Goal: Task Accomplishment & Management: Use online tool/utility

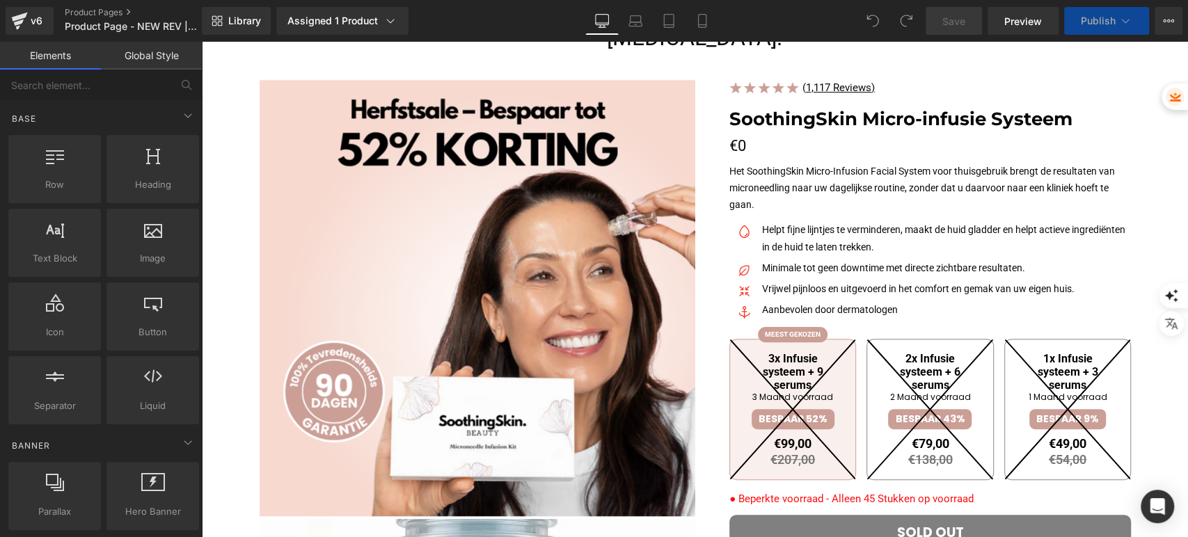
scroll to position [309, 0]
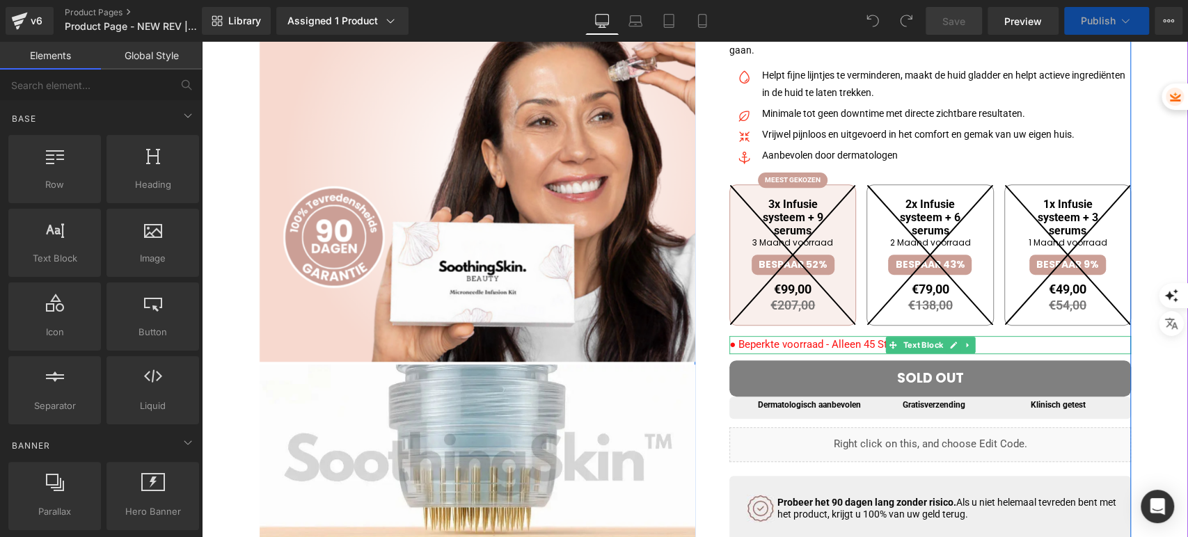
click at [780, 351] on span "● Beperkte voorraad - Alleen 45 Stukken op voorraad" at bounding box center [851, 344] width 244 height 13
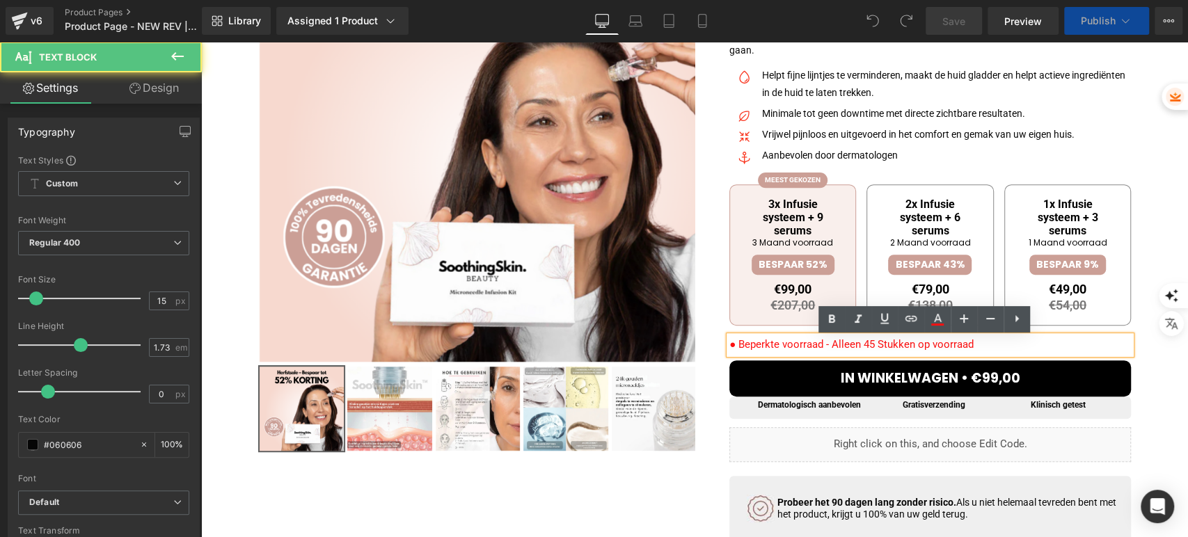
click at [842, 348] on span "● Beperkte voorraad - Alleen 45 Stukken op voorraad" at bounding box center [851, 344] width 244 height 13
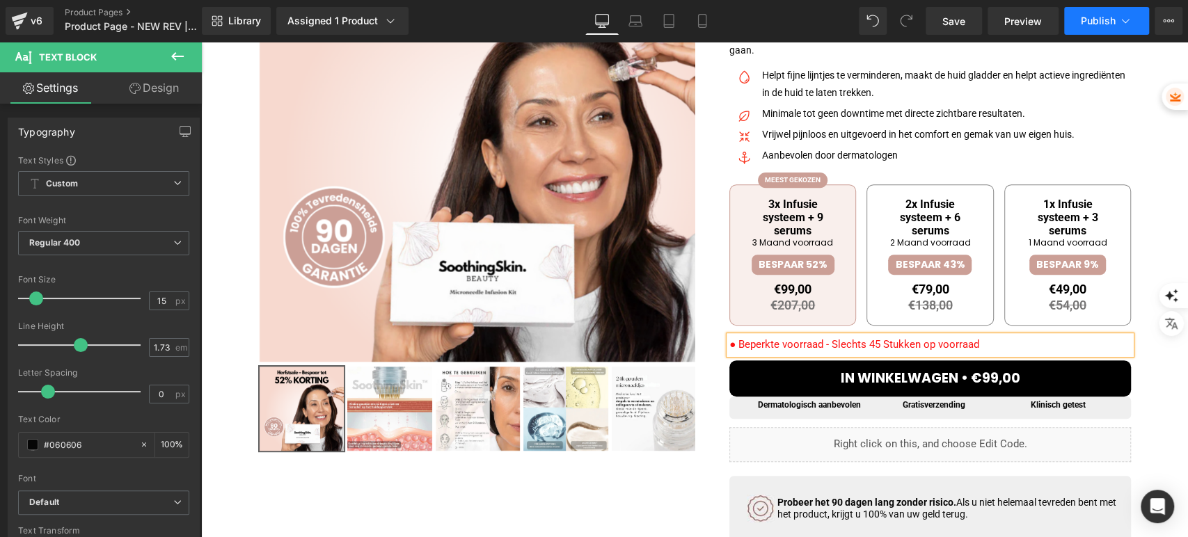
click at [1107, 10] on button "Publish" at bounding box center [1106, 21] width 85 height 28
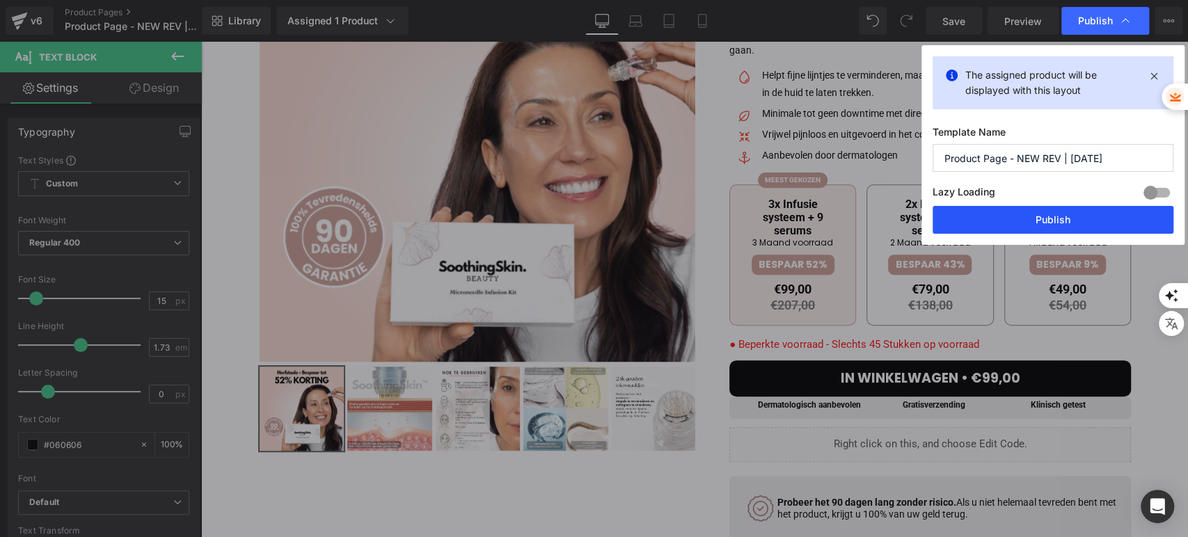
click at [981, 219] on button "Publish" at bounding box center [1053, 220] width 241 height 28
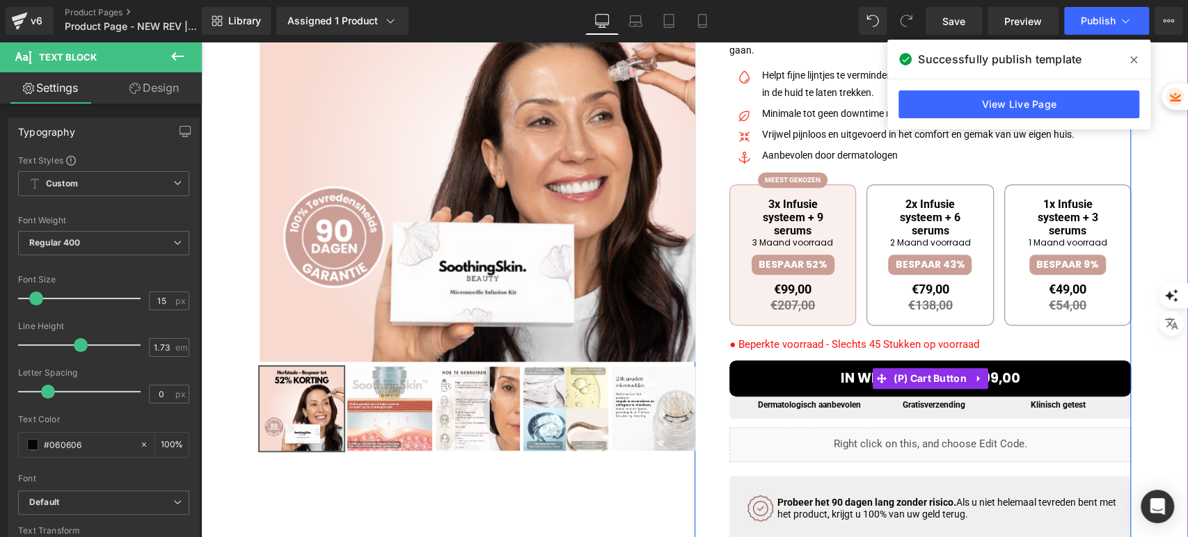
click at [773, 372] on button "IN WINKELWAGEN • €99,00" at bounding box center [930, 379] width 402 height 36
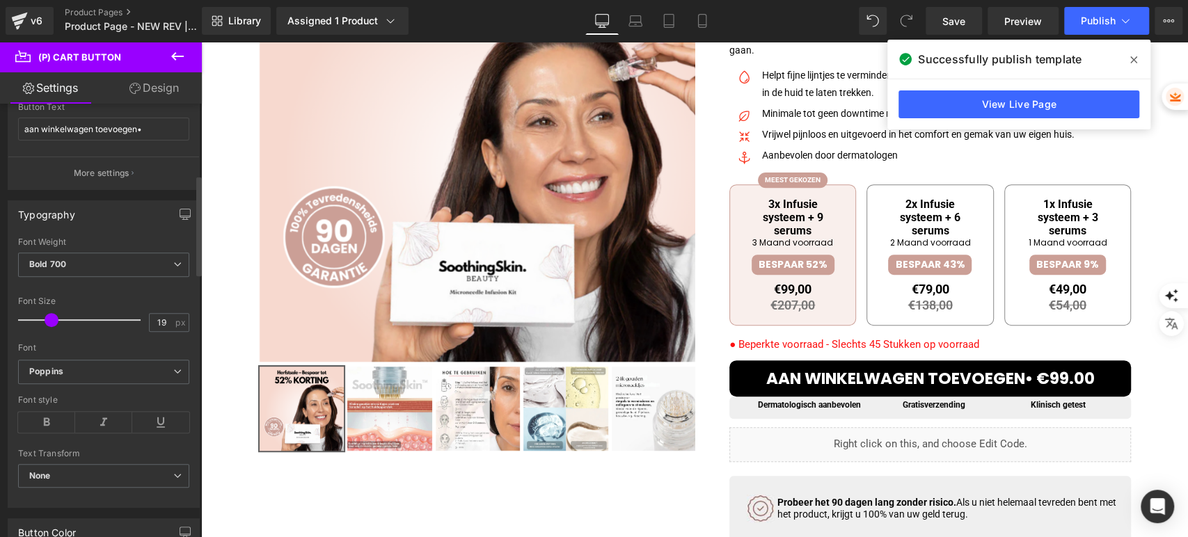
click at [49, 317] on span at bounding box center [52, 320] width 14 height 14
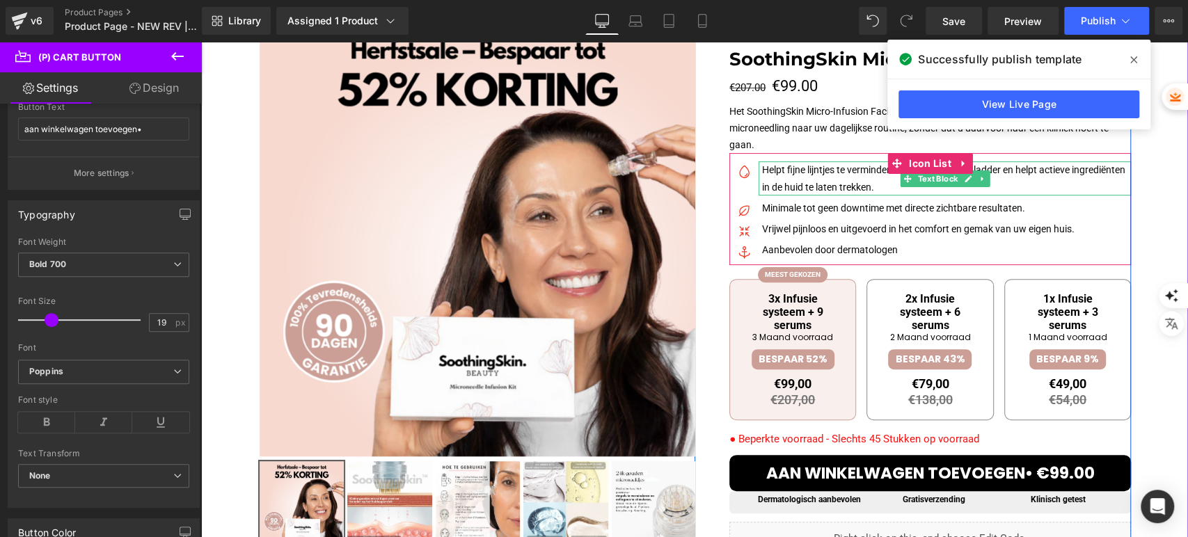
scroll to position [232, 0]
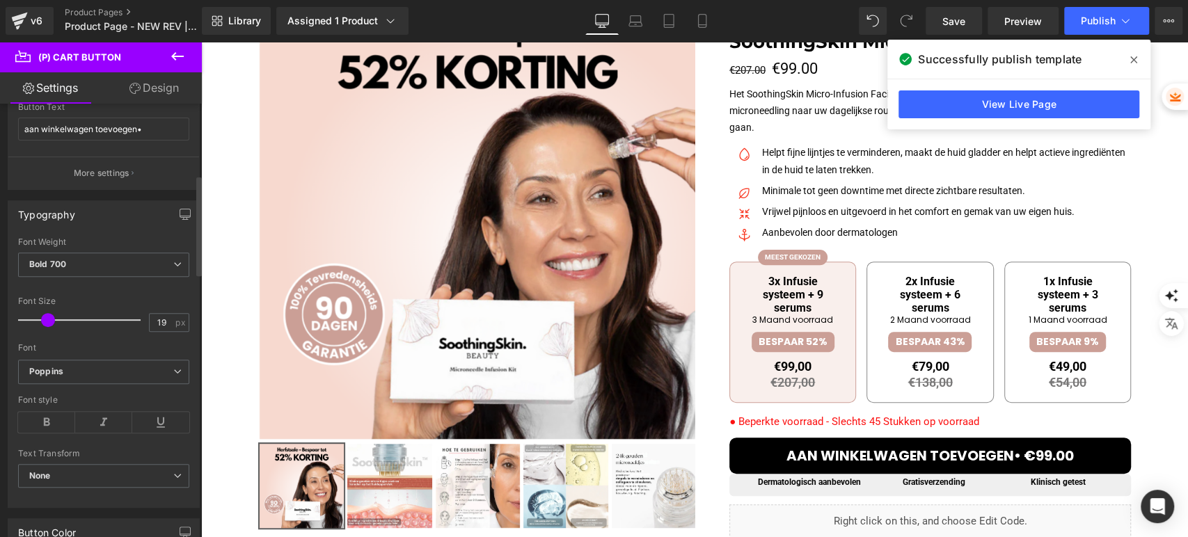
click at [47, 320] on span at bounding box center [48, 320] width 14 height 14
click at [1087, 22] on span "Publish" at bounding box center [1098, 20] width 35 height 11
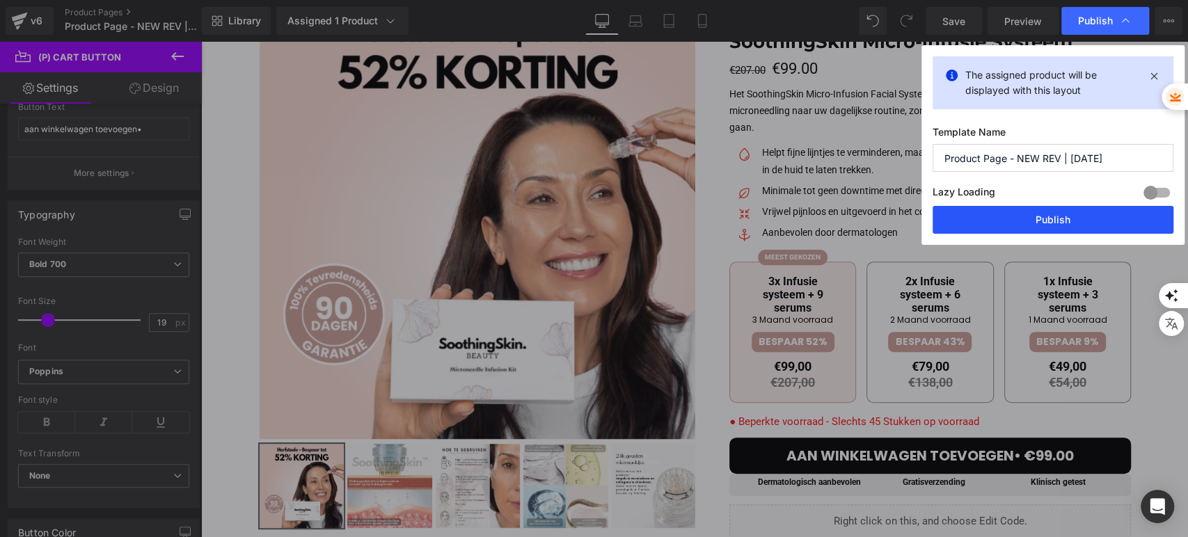
drag, startPoint x: 1032, startPoint y: 212, endPoint x: 667, endPoint y: 152, distance: 369.6
click at [1032, 212] on button "Publish" at bounding box center [1053, 220] width 241 height 28
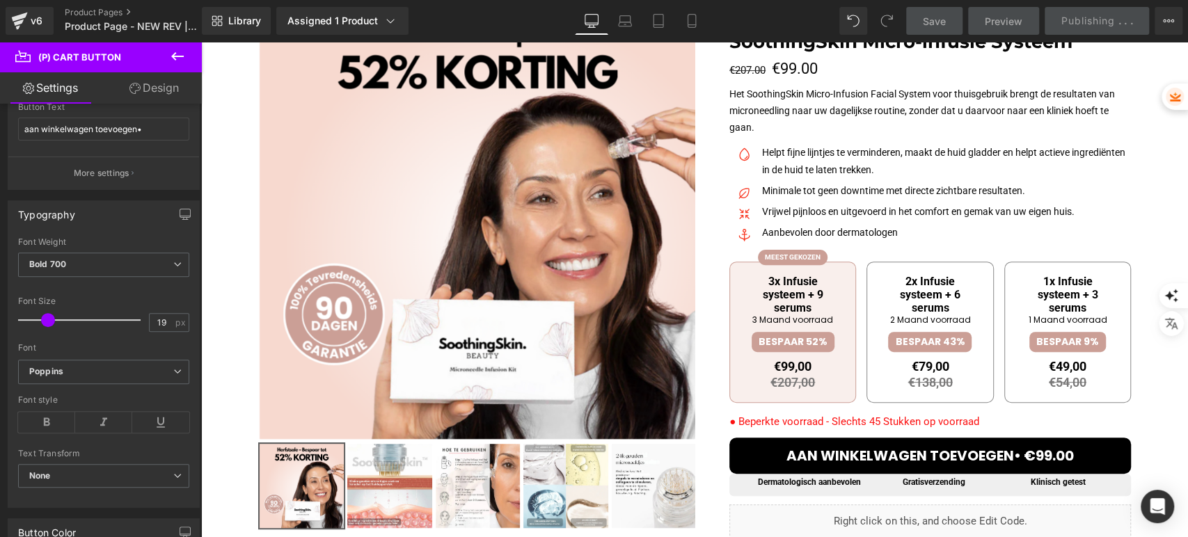
scroll to position [309, 0]
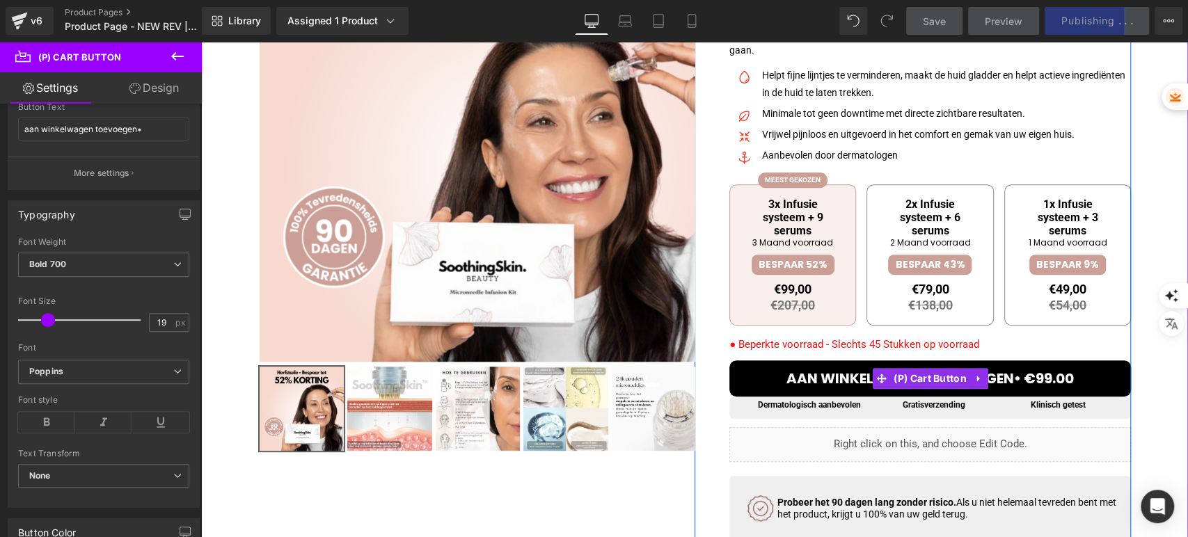
click at [771, 379] on button "aan winkelwagen toevoegen• €99.00" at bounding box center [930, 379] width 402 height 36
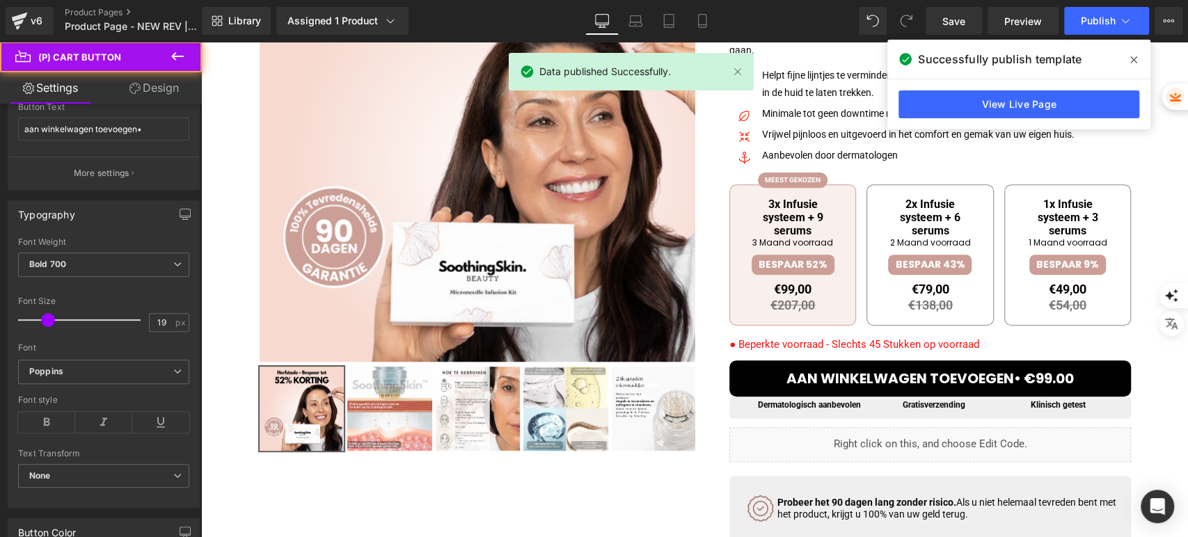
click at [159, 87] on link "Design" at bounding box center [154, 87] width 101 height 31
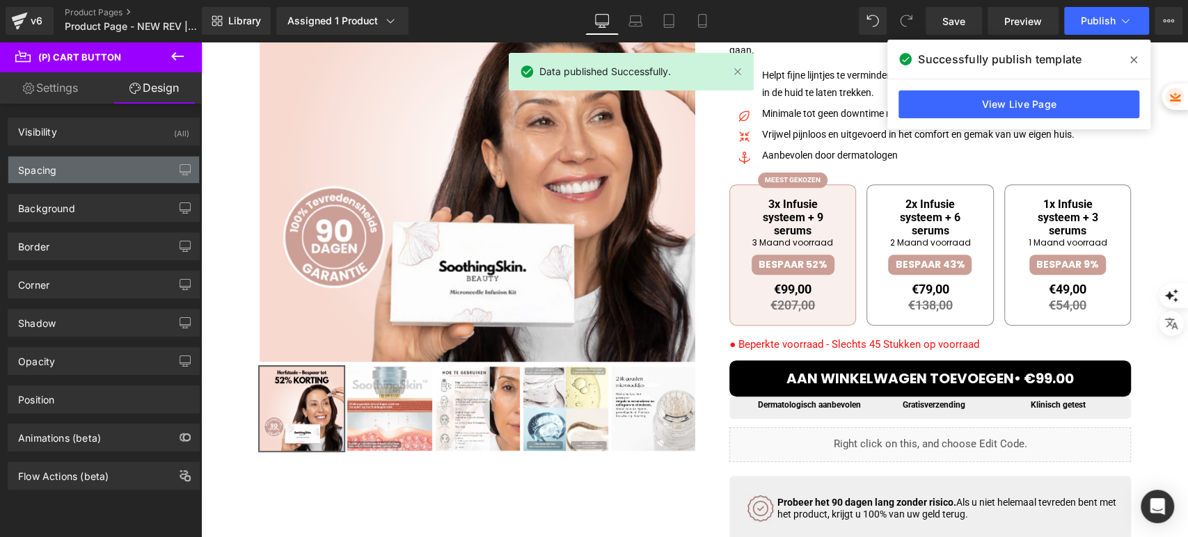
click at [102, 168] on div "Spacing" at bounding box center [103, 170] width 191 height 26
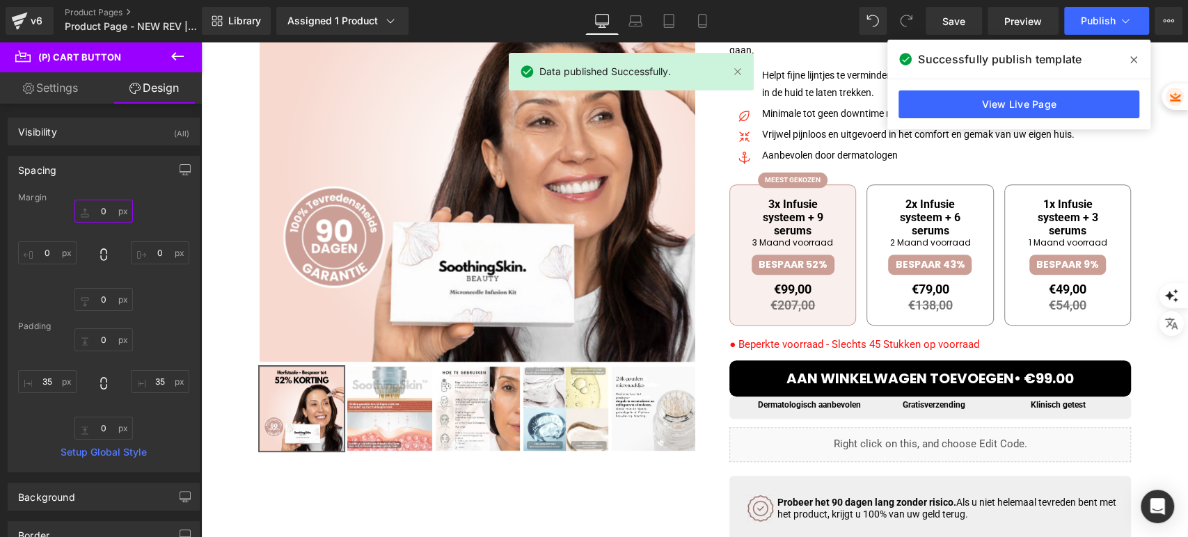
click at [100, 210] on input "0" at bounding box center [103, 211] width 58 height 23
type input "2"
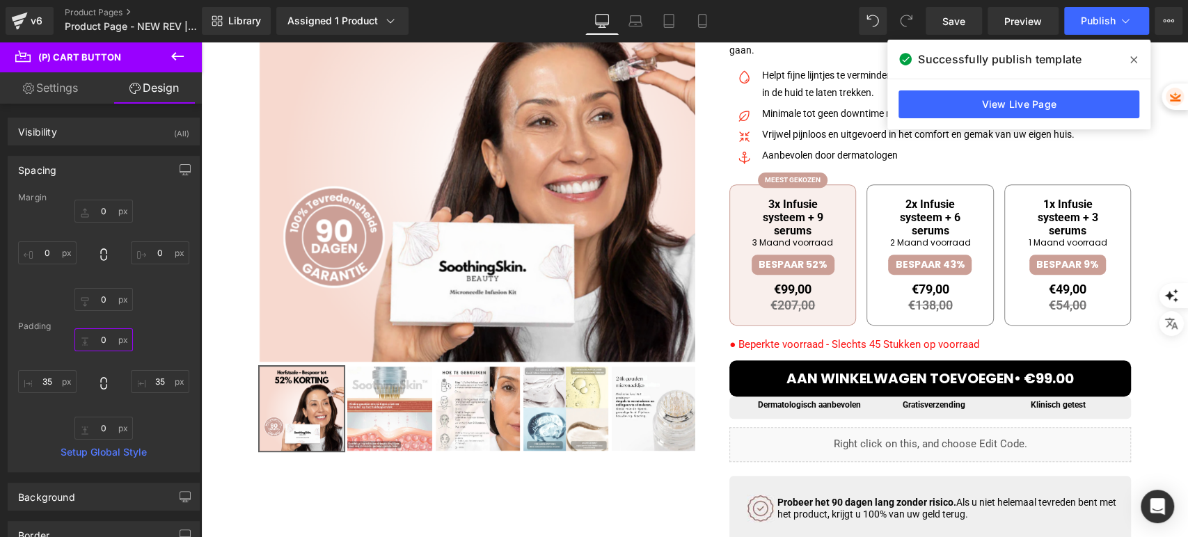
click at [100, 343] on input "0" at bounding box center [103, 340] width 58 height 23
type input "3"
type input "9"
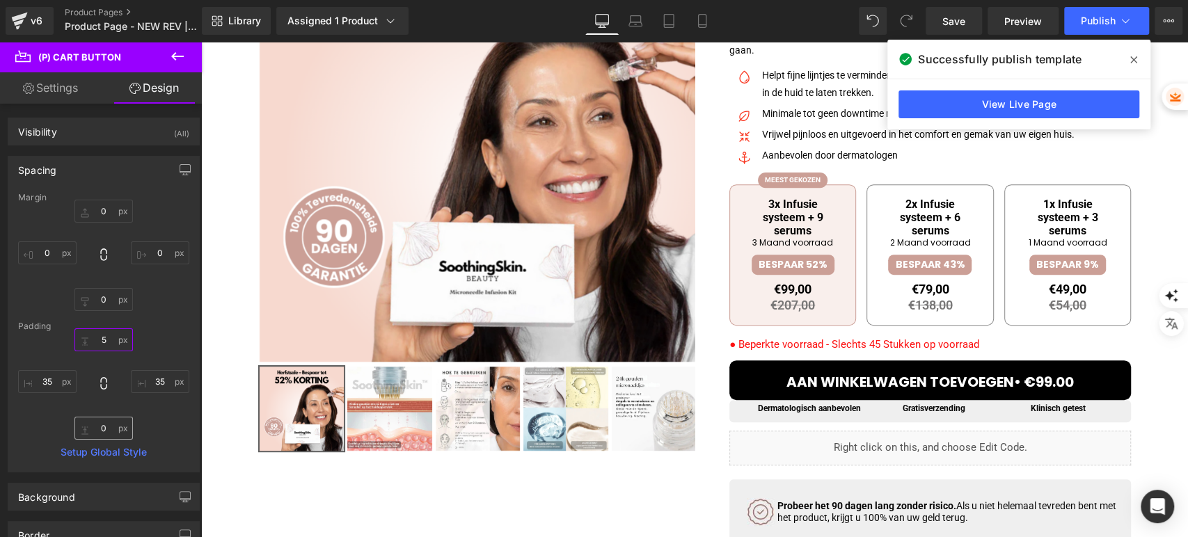
type input "5"
click at [100, 432] on input "0" at bounding box center [103, 428] width 58 height 23
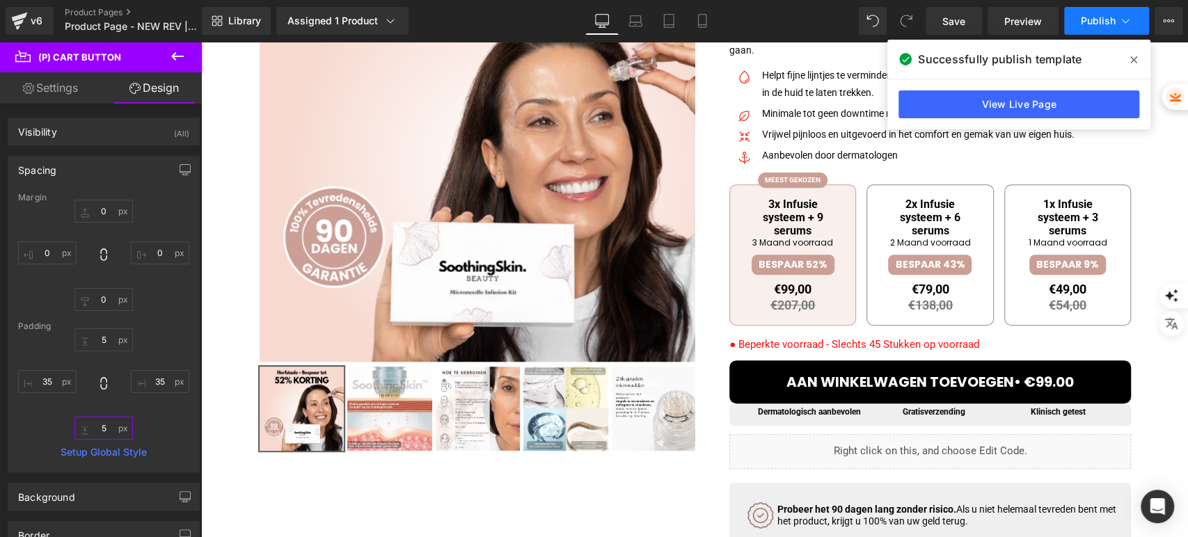
type input "5"
click at [1096, 23] on span "Publish" at bounding box center [1098, 20] width 35 height 11
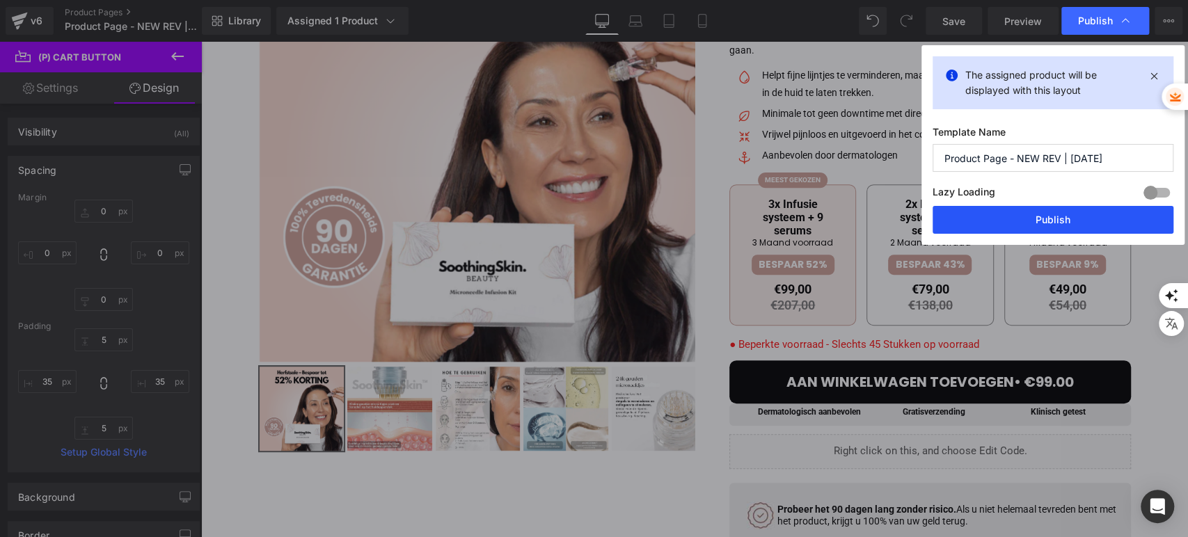
drag, startPoint x: 985, startPoint y: 224, endPoint x: 789, endPoint y: 180, distance: 201.3
click at [985, 224] on button "Publish" at bounding box center [1053, 220] width 241 height 28
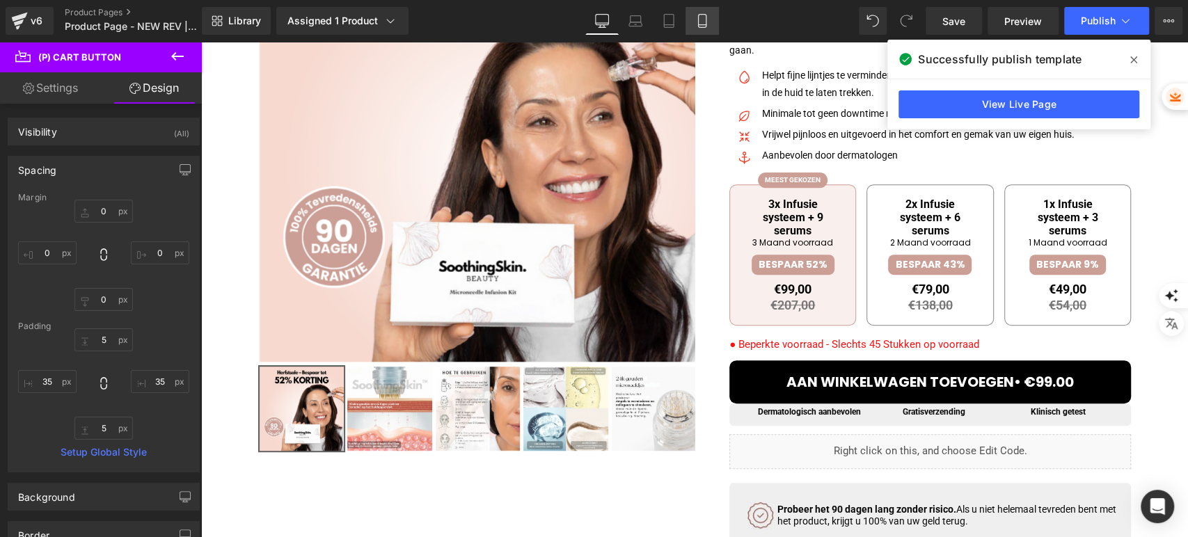
click at [697, 19] on icon at bounding box center [702, 21] width 14 height 14
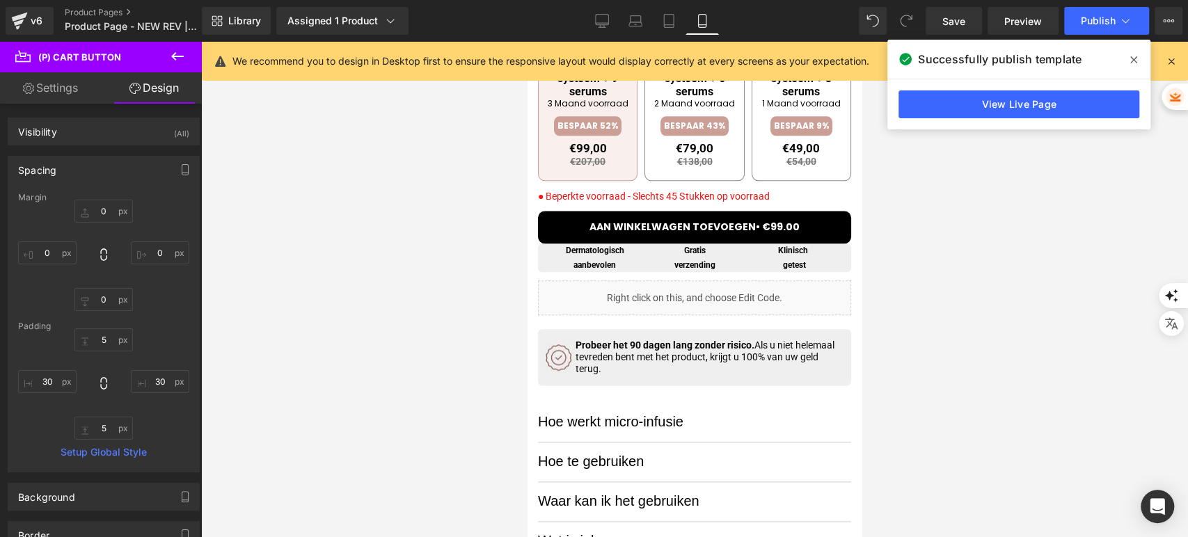
scroll to position [890, 0]
click at [622, 227] on span "aan winkelwagen toevoegen• €99.00" at bounding box center [695, 226] width 210 height 14
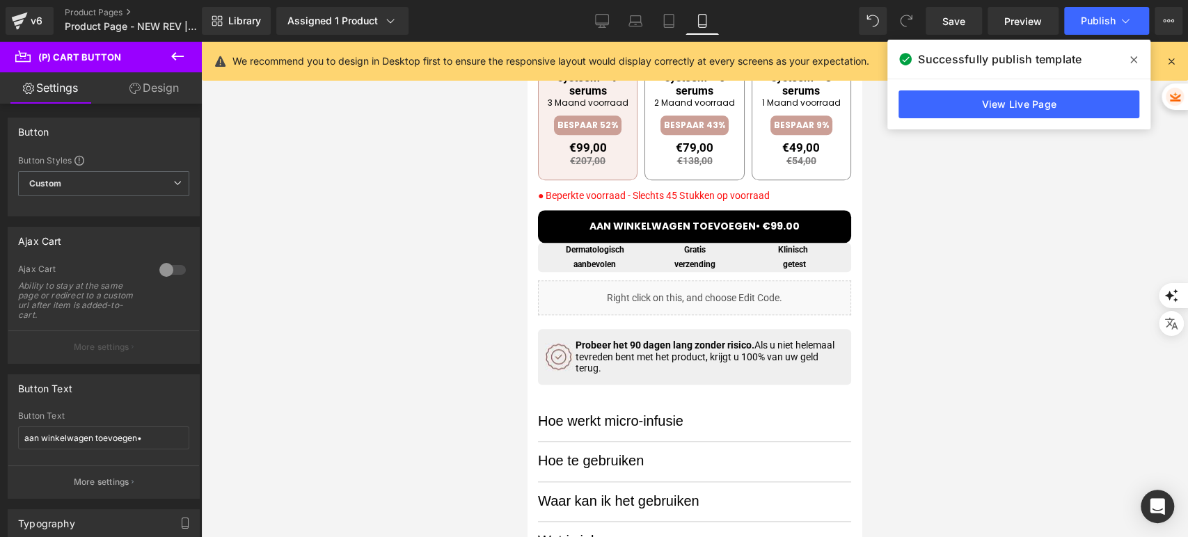
click at [128, 100] on link "Design" at bounding box center [154, 87] width 101 height 31
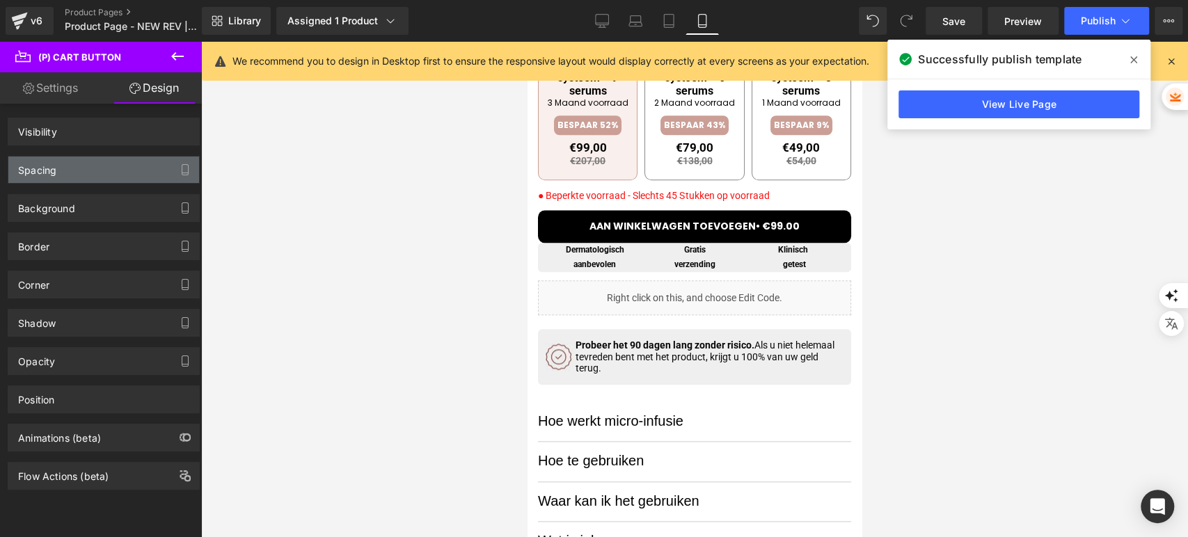
click at [78, 176] on div "Spacing" at bounding box center [103, 170] width 191 height 26
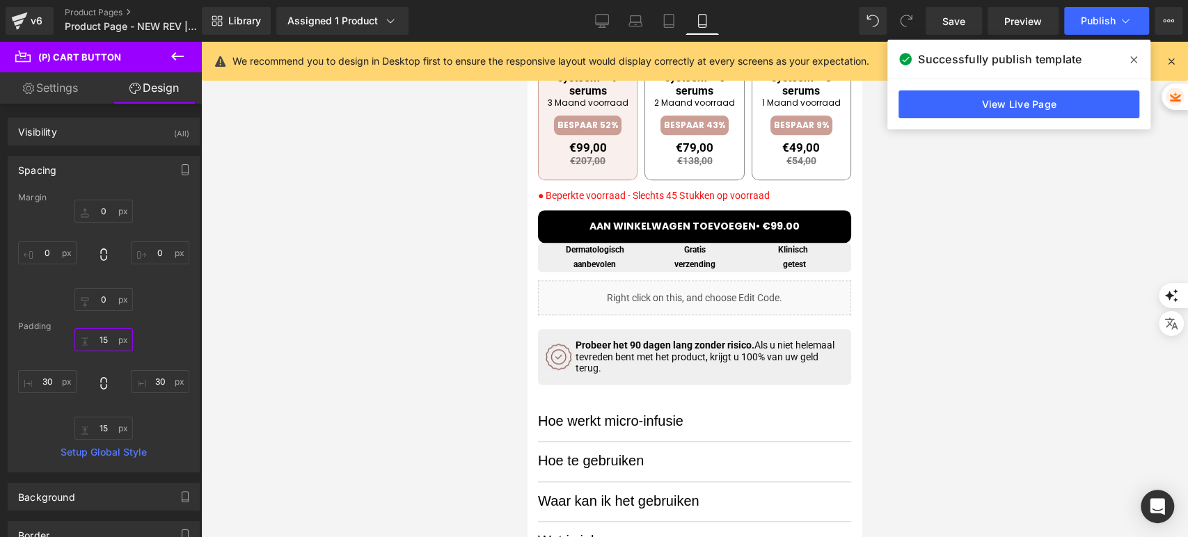
click at [104, 347] on input "15" at bounding box center [103, 340] width 58 height 23
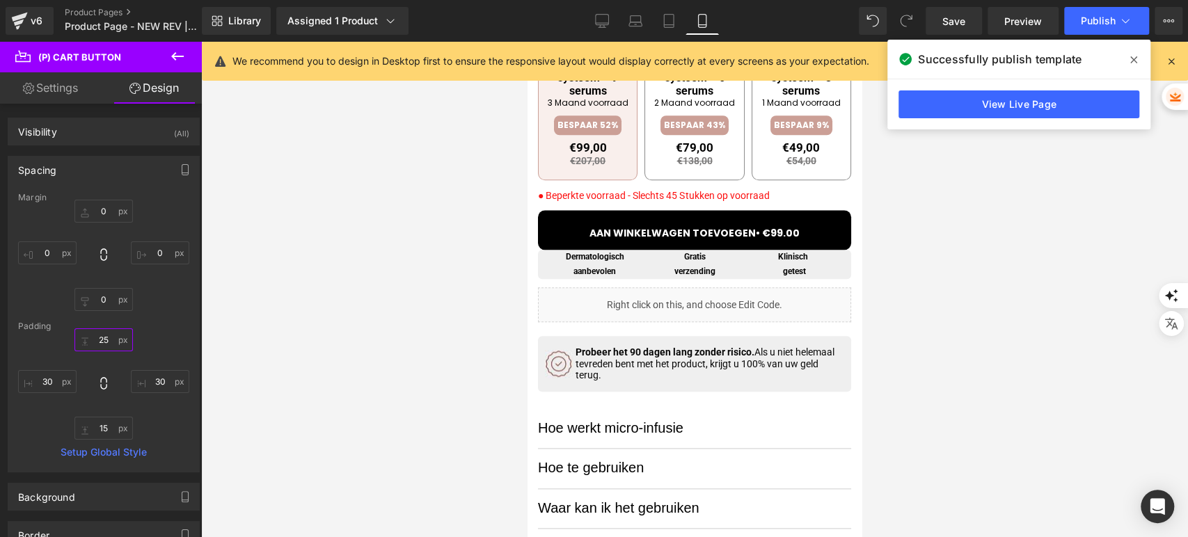
type input "2"
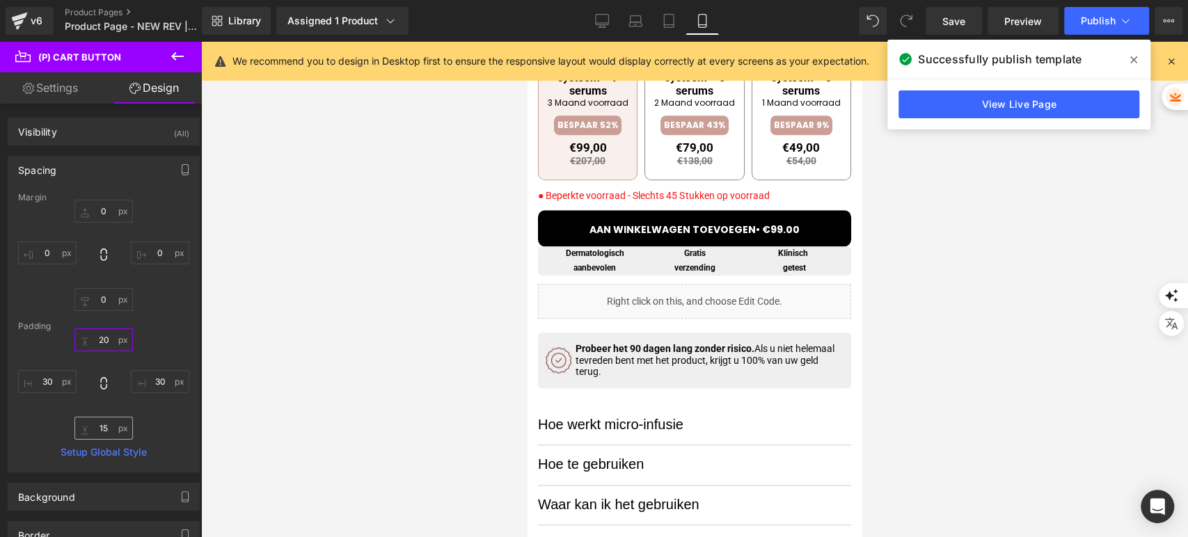
type input "20"
click at [99, 425] on input "15" at bounding box center [103, 428] width 58 height 23
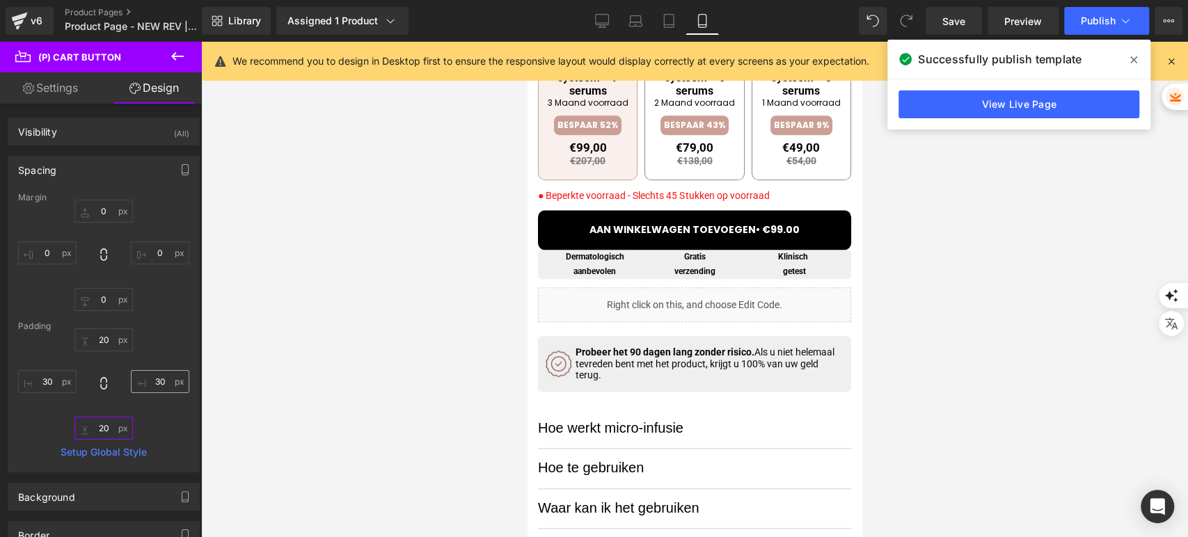
type input "2"
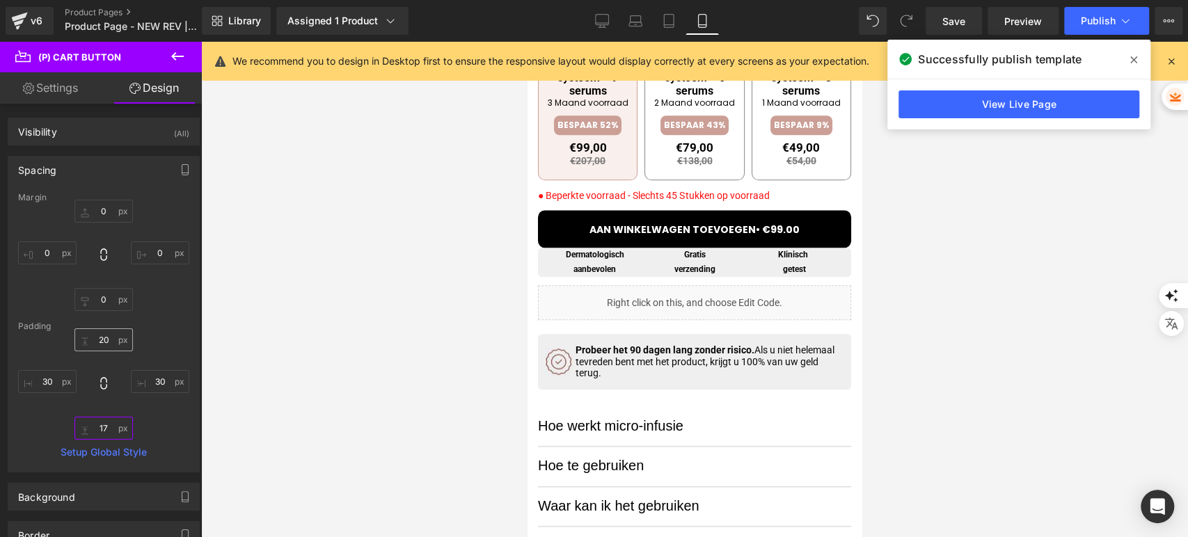
type input "17"
click at [105, 331] on input "20" at bounding box center [103, 340] width 58 height 23
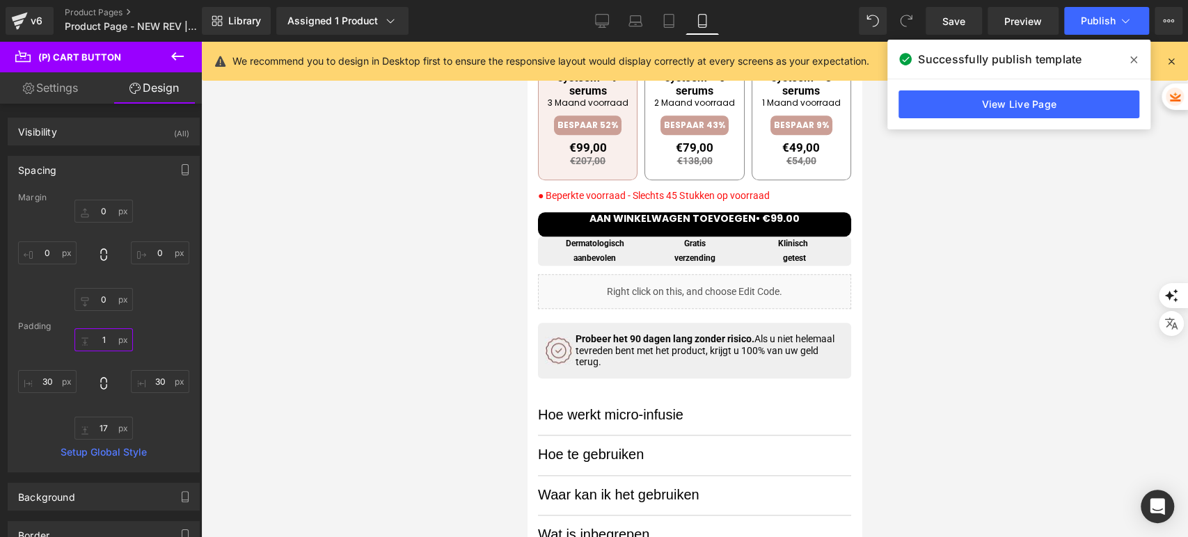
type input "17"
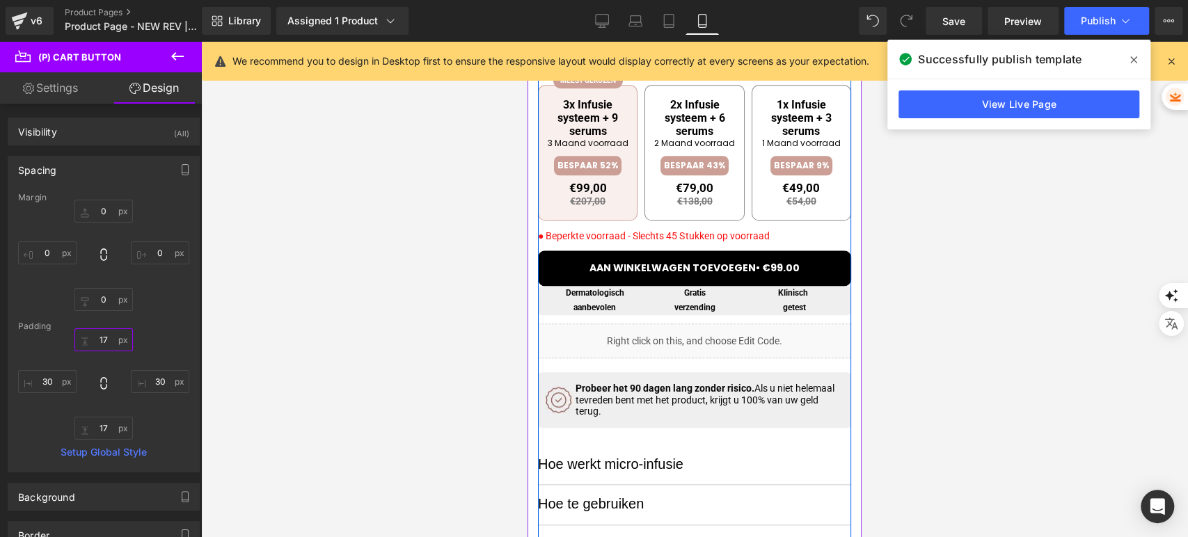
scroll to position [813, 0]
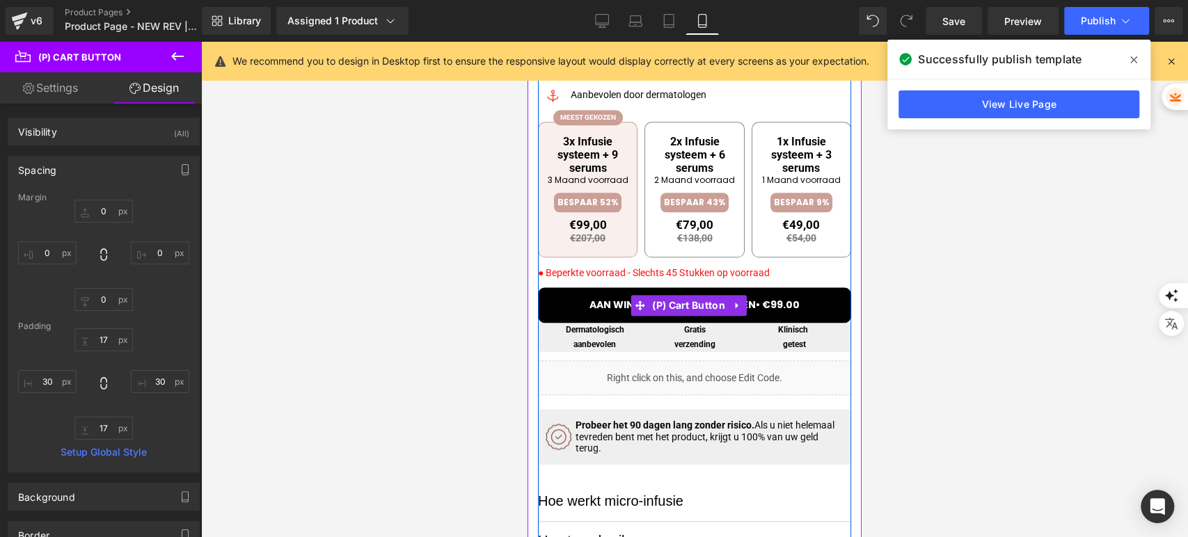
click at [591, 305] on span "aan winkelwagen toevoegen• €99.00" at bounding box center [695, 305] width 210 height 14
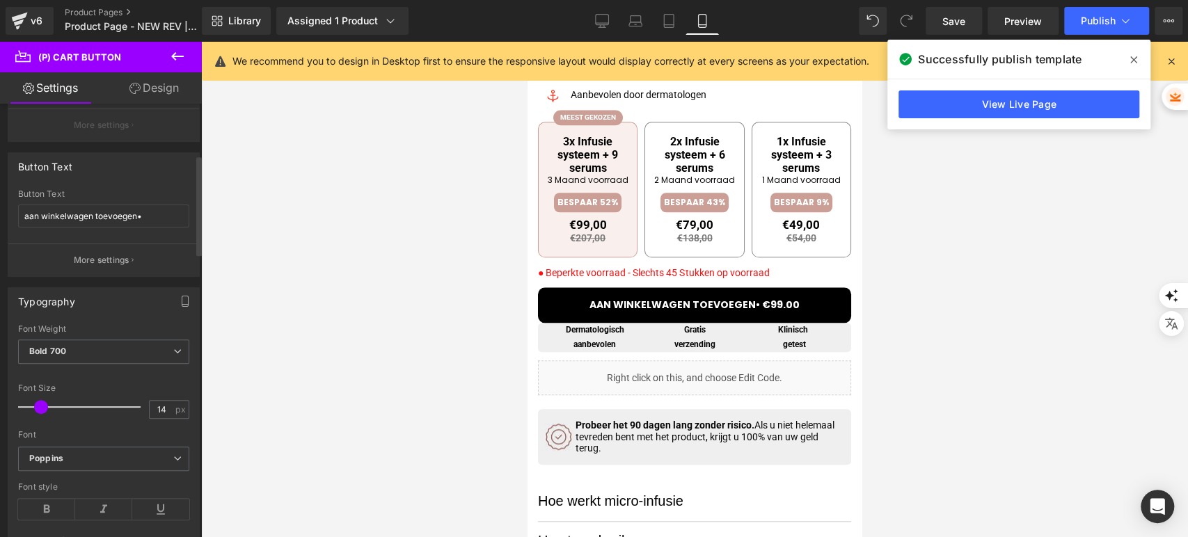
scroll to position [232, 0]
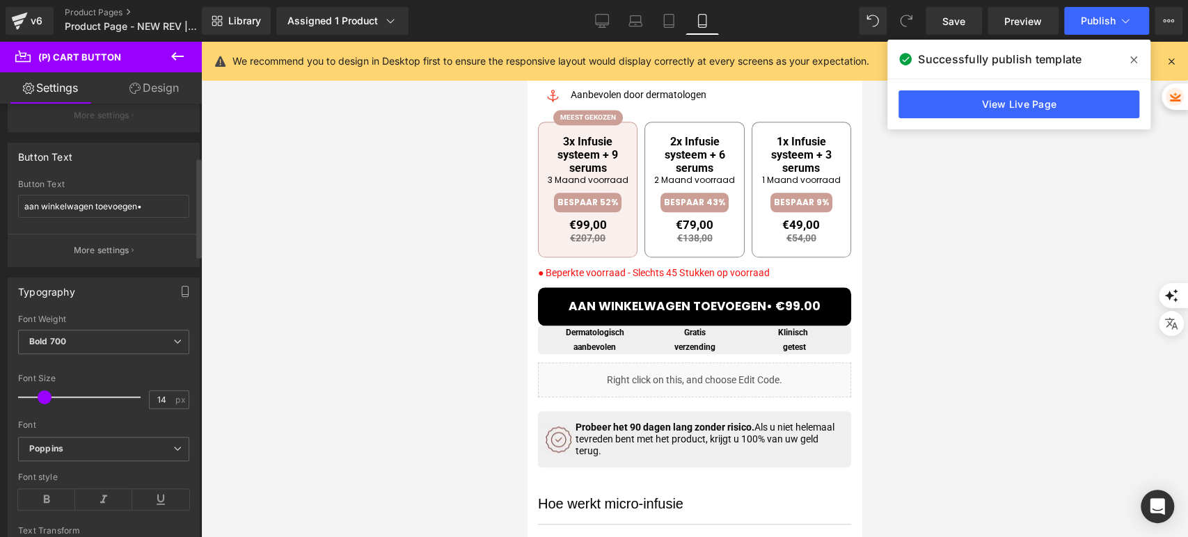
click at [44, 395] on span at bounding box center [45, 397] width 14 height 14
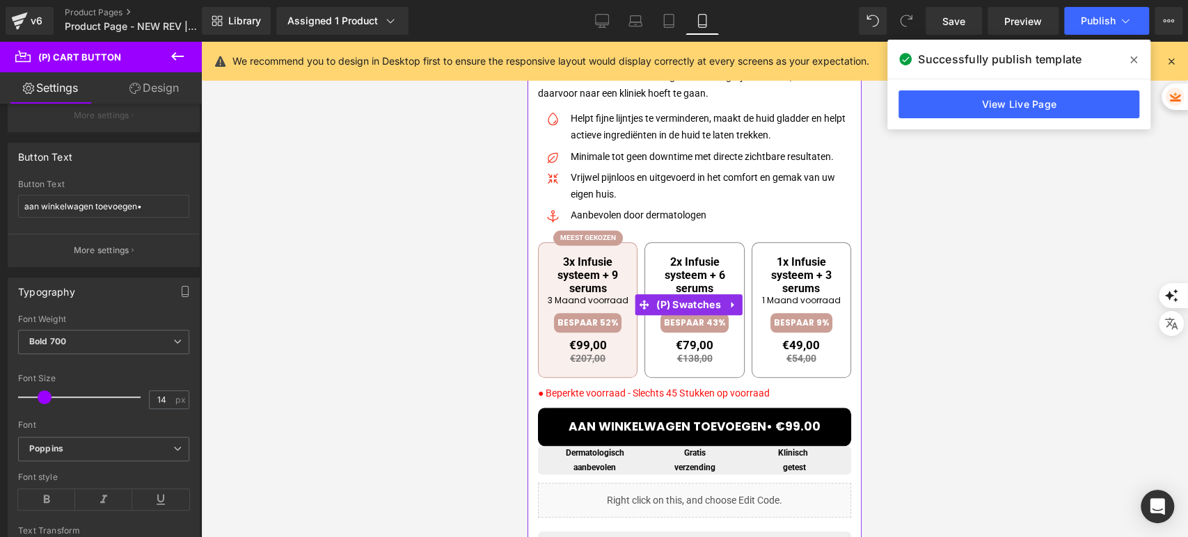
scroll to position [658, 0]
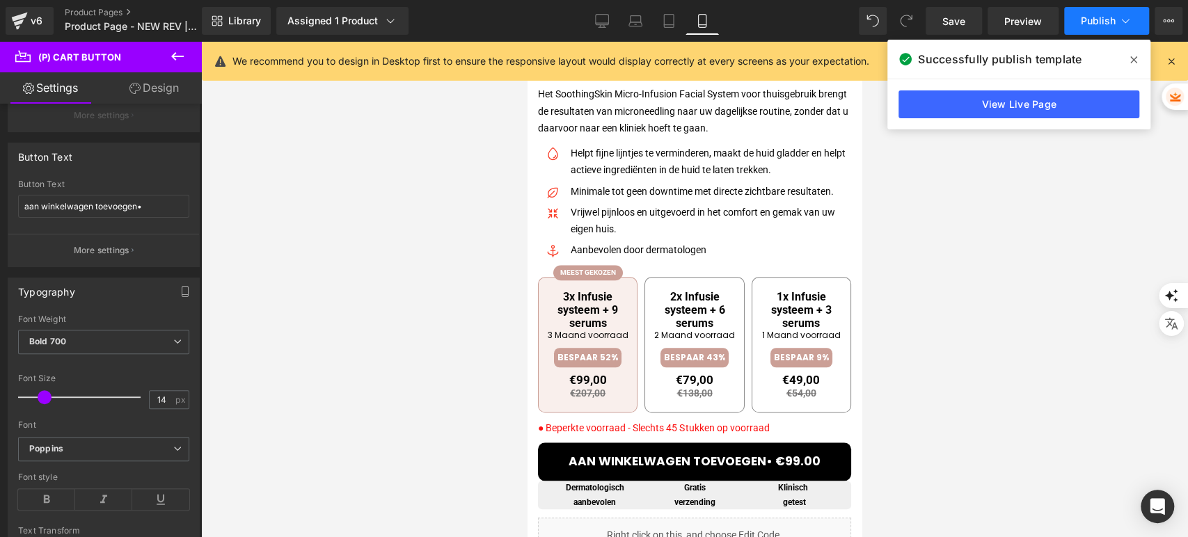
click at [1083, 26] on span "Publish" at bounding box center [1098, 20] width 35 height 11
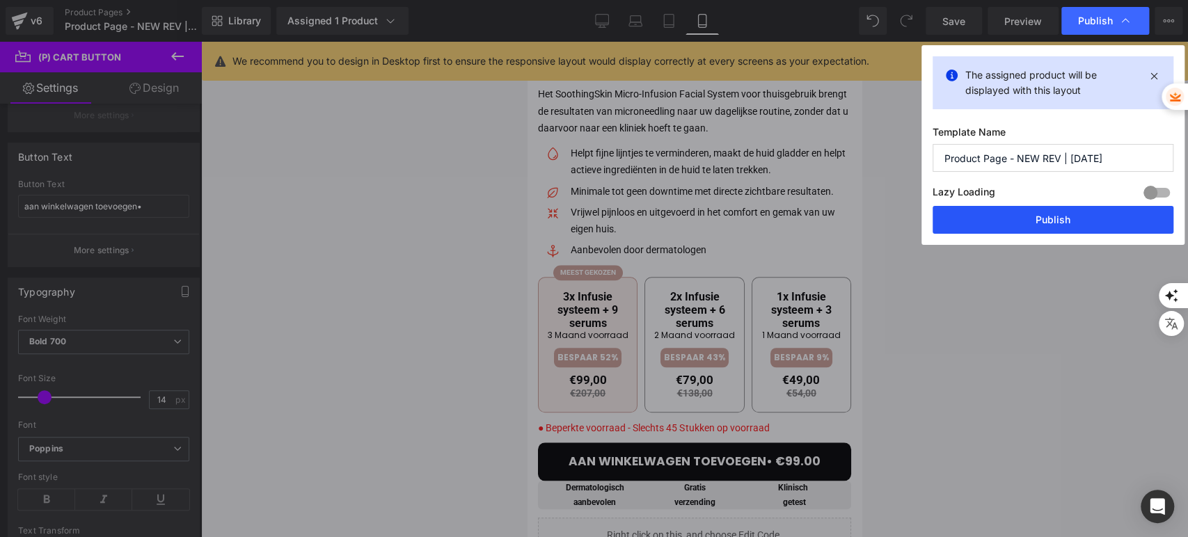
drag, startPoint x: 1022, startPoint y: 210, endPoint x: 181, endPoint y: 184, distance: 841.9
click at [1022, 210] on button "Publish" at bounding box center [1053, 220] width 241 height 28
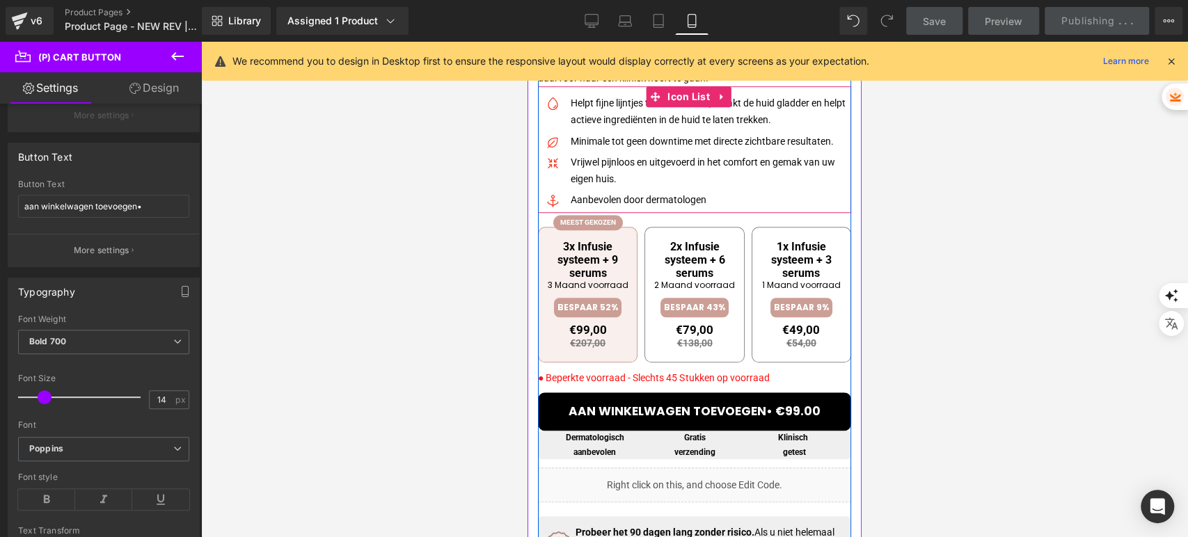
scroll to position [735, 0]
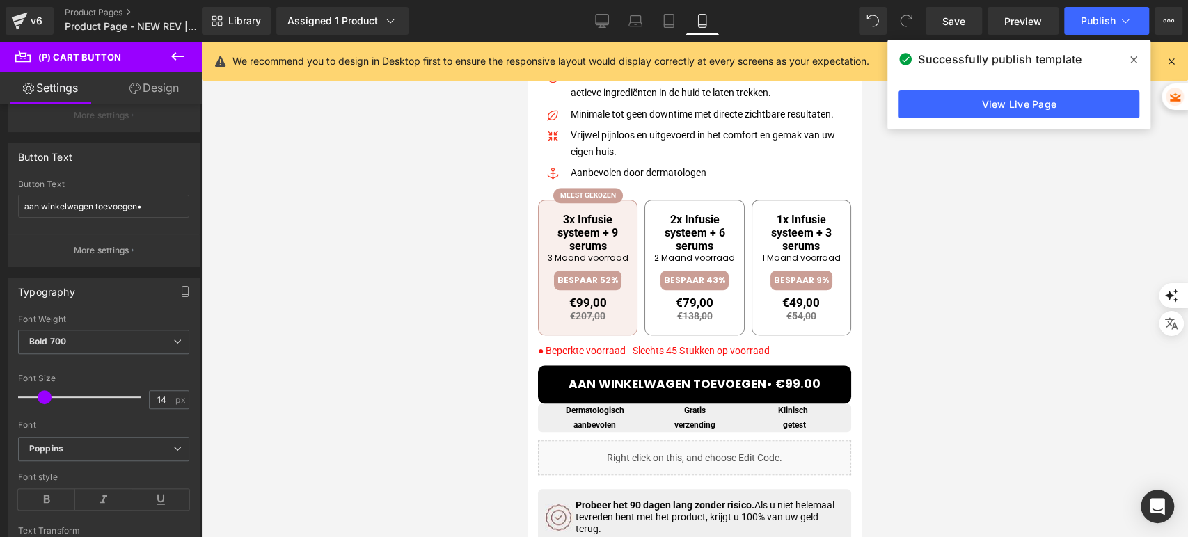
click at [965, 138] on div at bounding box center [694, 290] width 987 height 496
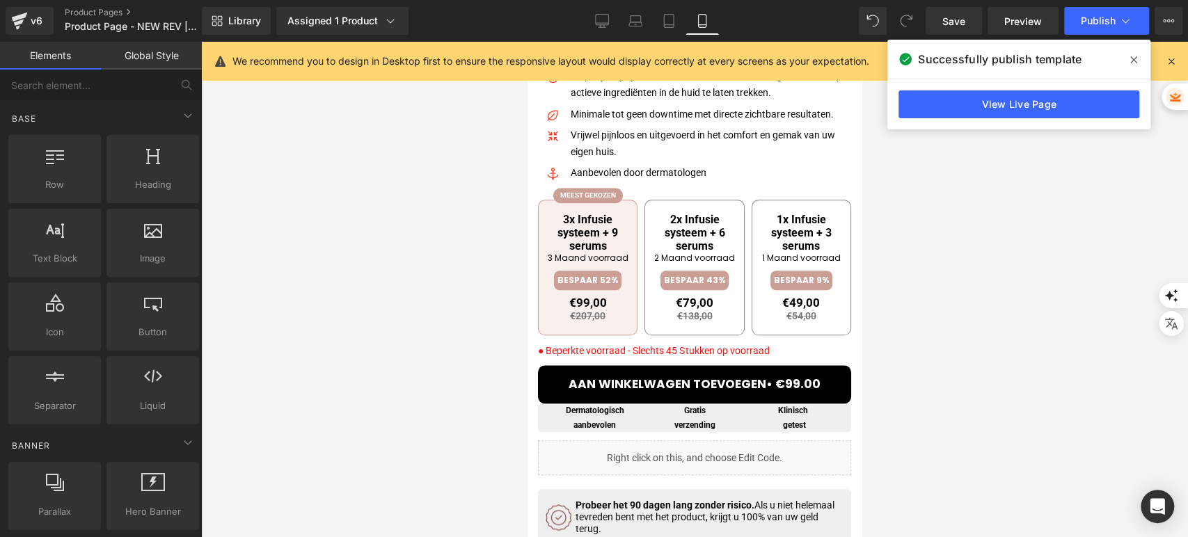
click at [1125, 58] on span at bounding box center [1134, 60] width 22 height 22
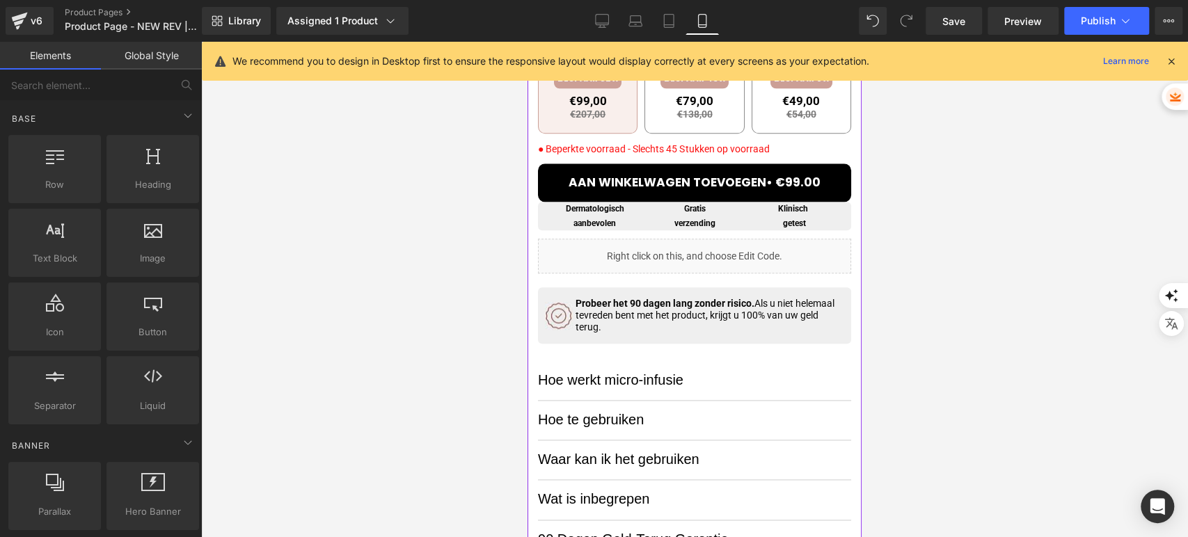
scroll to position [936, 0]
click at [651, 184] on div "aan winkelwagen toevoegen• €99.00 (P) Cart Button" at bounding box center [694, 183] width 313 height 38
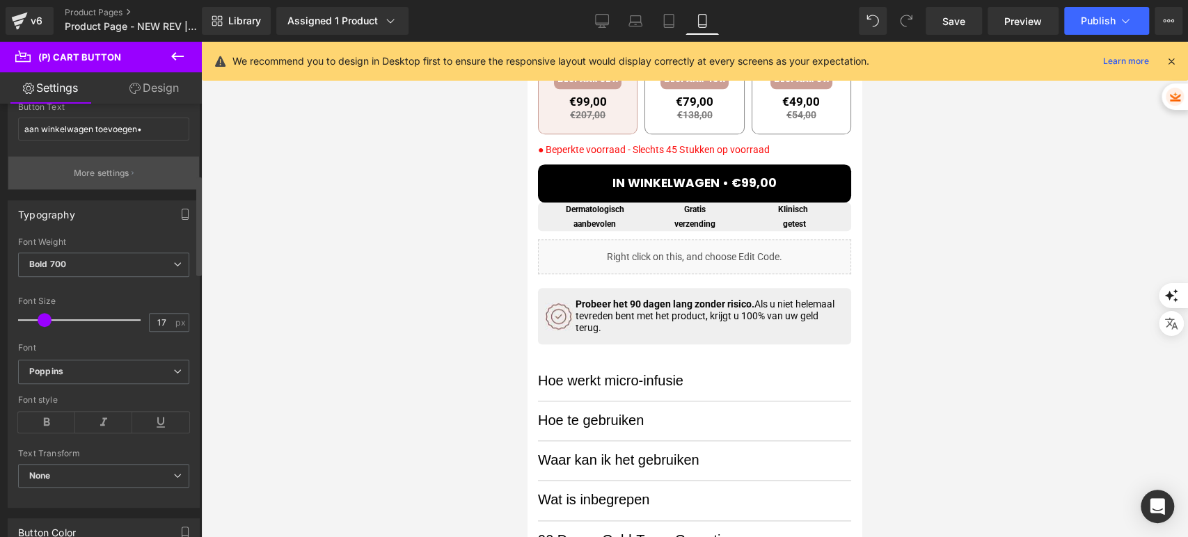
scroll to position [232, 0]
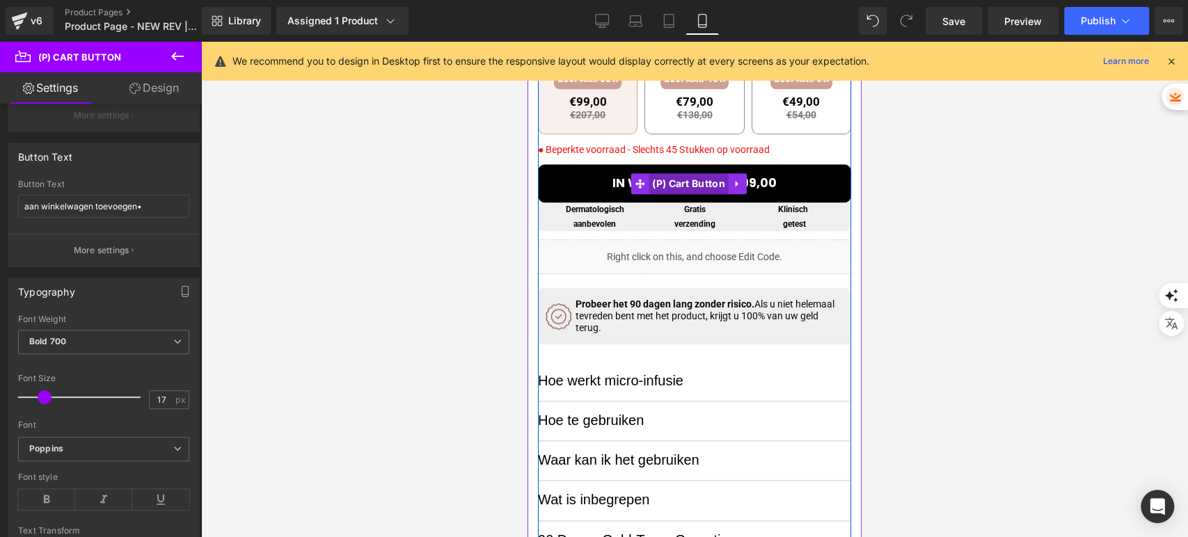
click at [687, 186] on span "(P) Cart Button" at bounding box center [689, 183] width 80 height 21
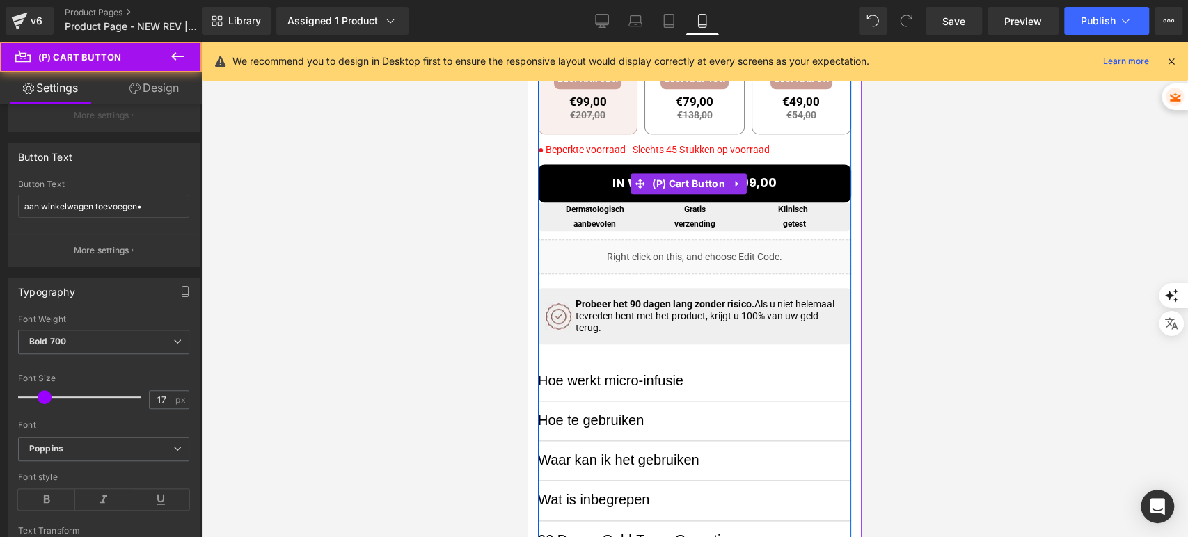
click at [607, 182] on button "IN WINKELWAGEN • €99,00" at bounding box center [694, 183] width 313 height 38
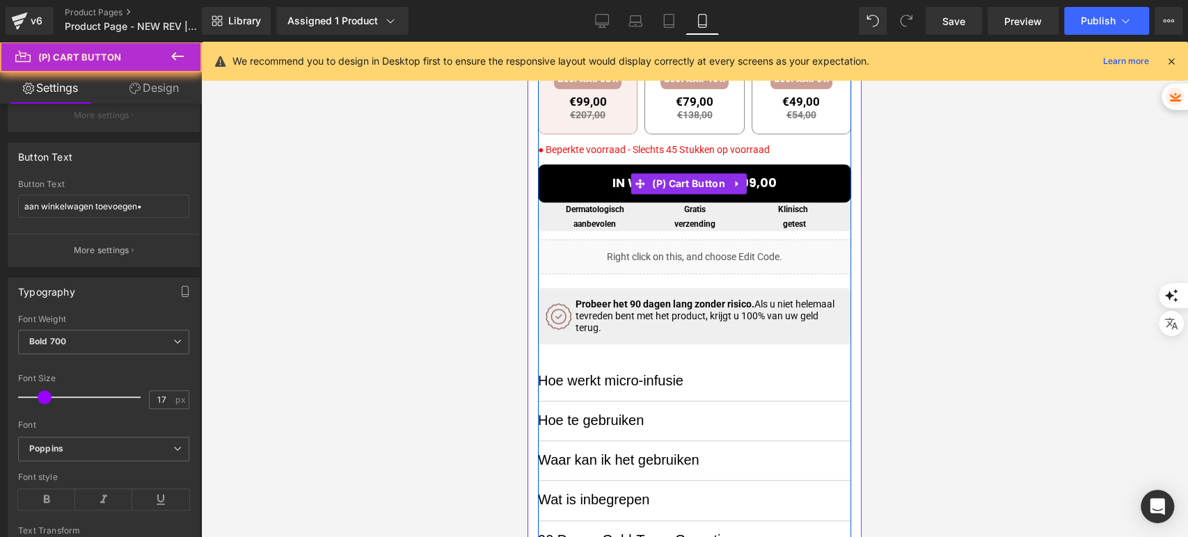
click at [607, 182] on button "IN WINKELWAGEN • €99,00" at bounding box center [694, 183] width 313 height 38
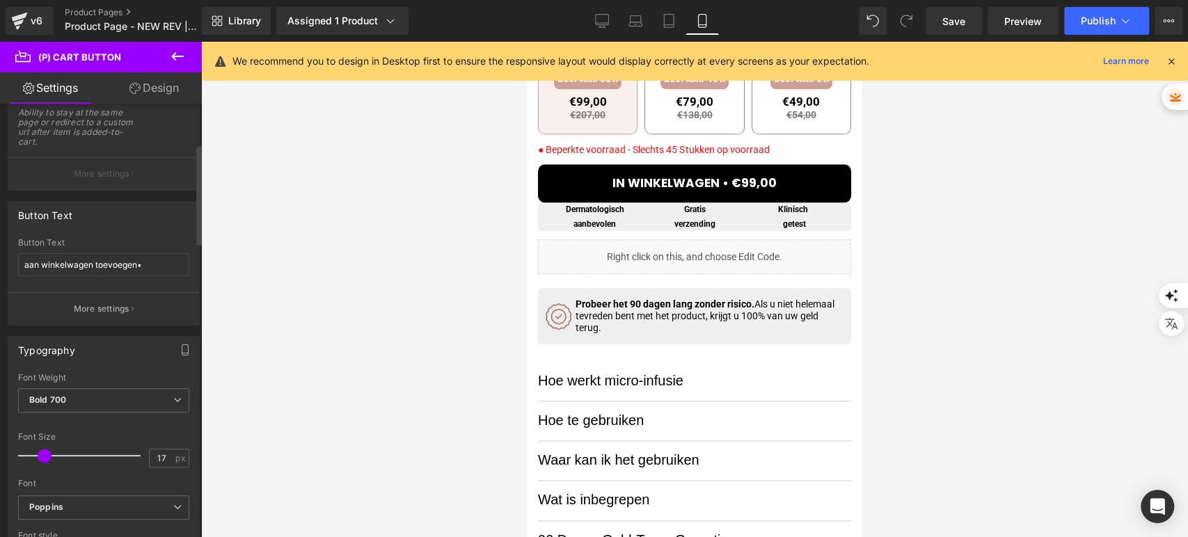
scroll to position [0, 0]
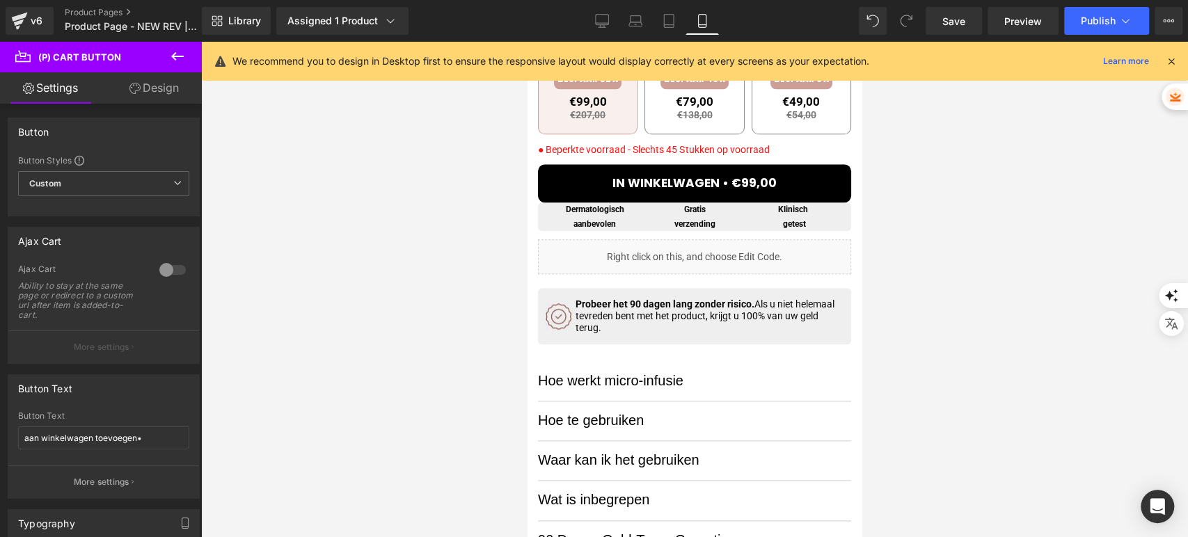
click at [161, 81] on link "Design" at bounding box center [154, 87] width 101 height 31
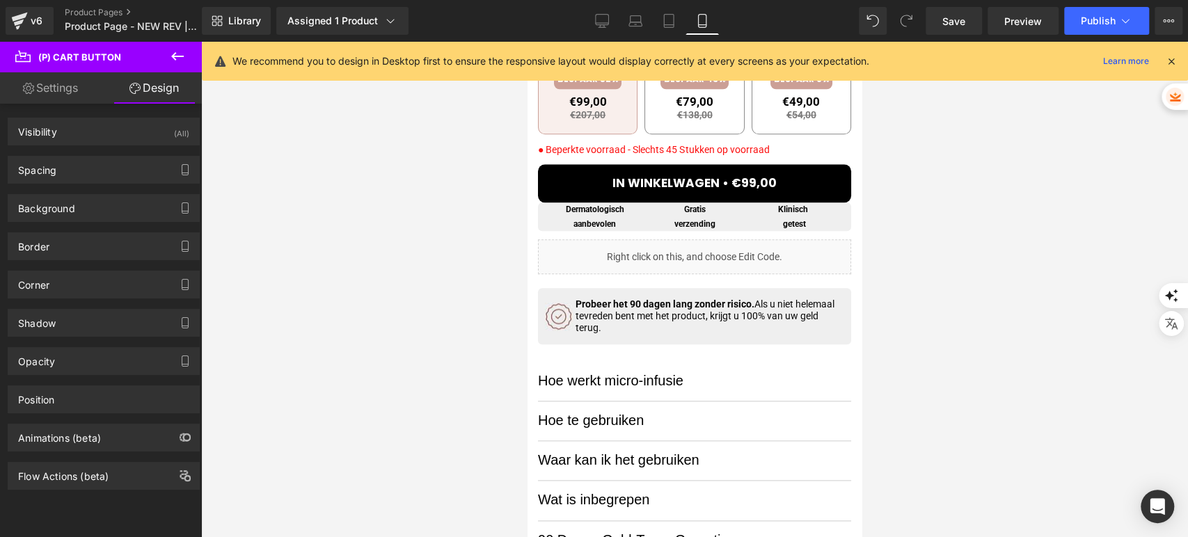
drag, startPoint x: 61, startPoint y: 95, endPoint x: 56, endPoint y: 118, distance: 23.3
click at [61, 95] on link "Settings" at bounding box center [50, 87] width 101 height 31
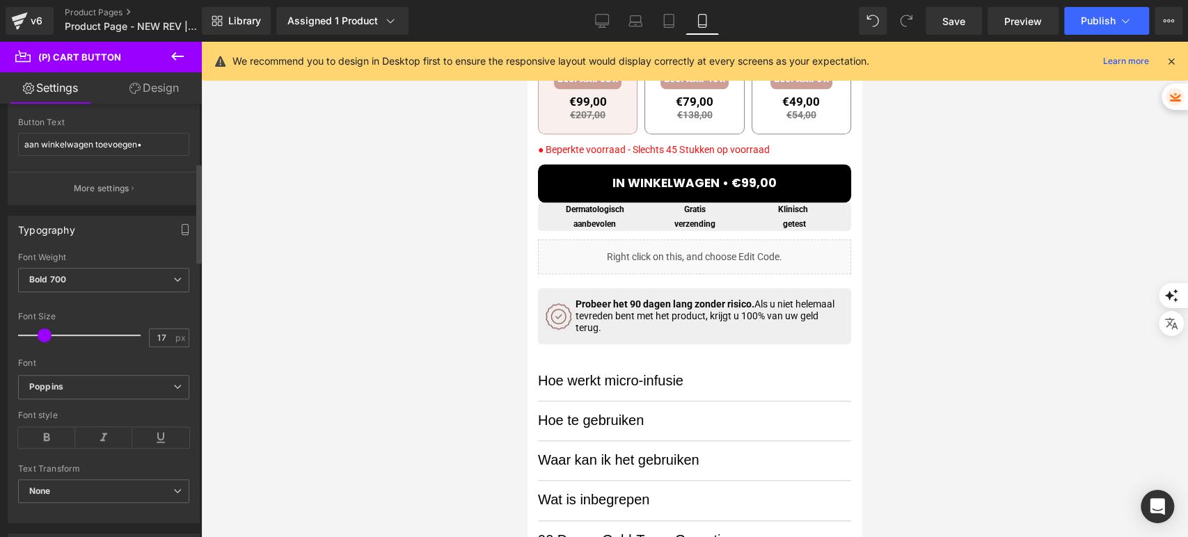
scroll to position [232, 0]
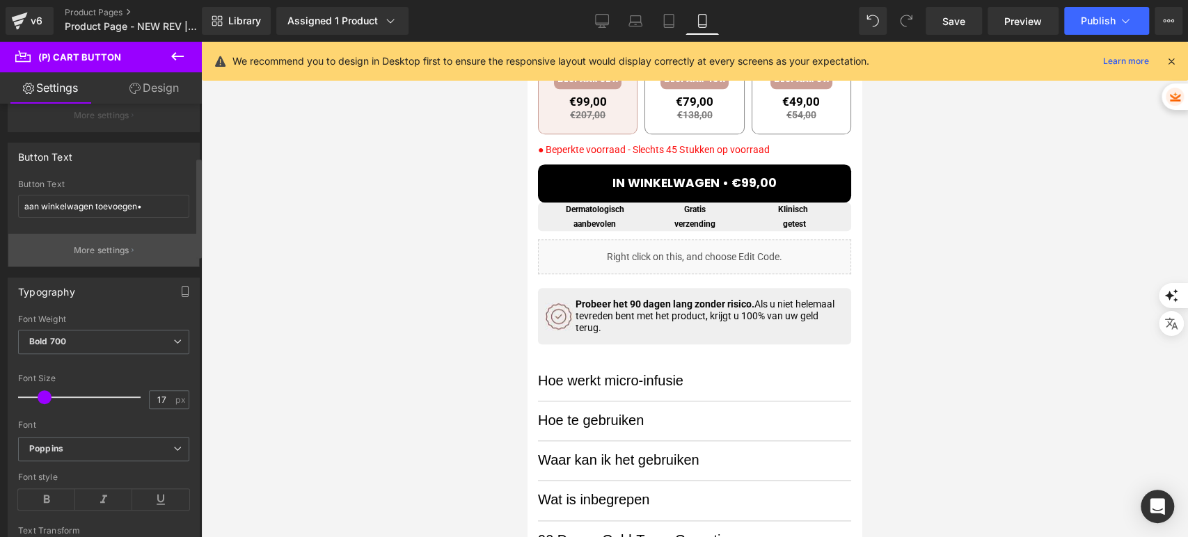
click at [88, 253] on p "More settings" at bounding box center [102, 250] width 56 height 13
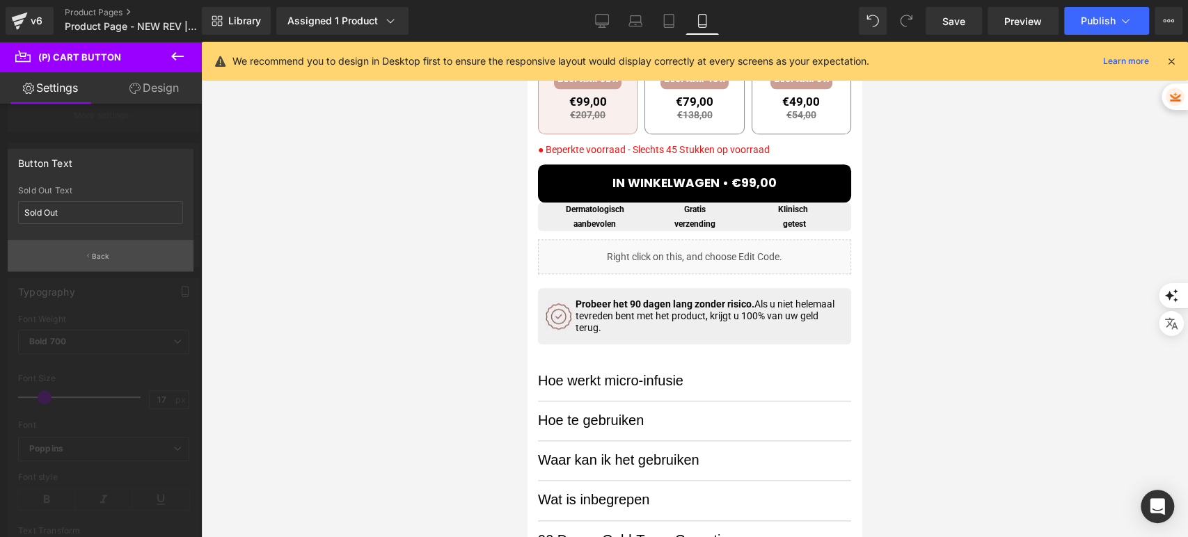
click at [84, 252] on button "Back" at bounding box center [101, 255] width 186 height 31
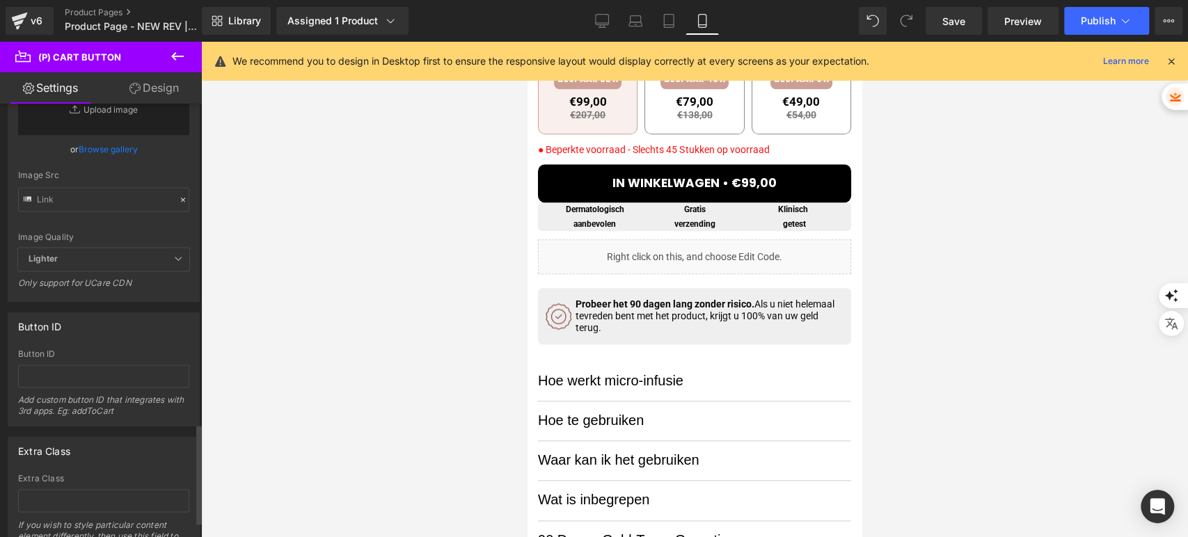
scroll to position [1461, 0]
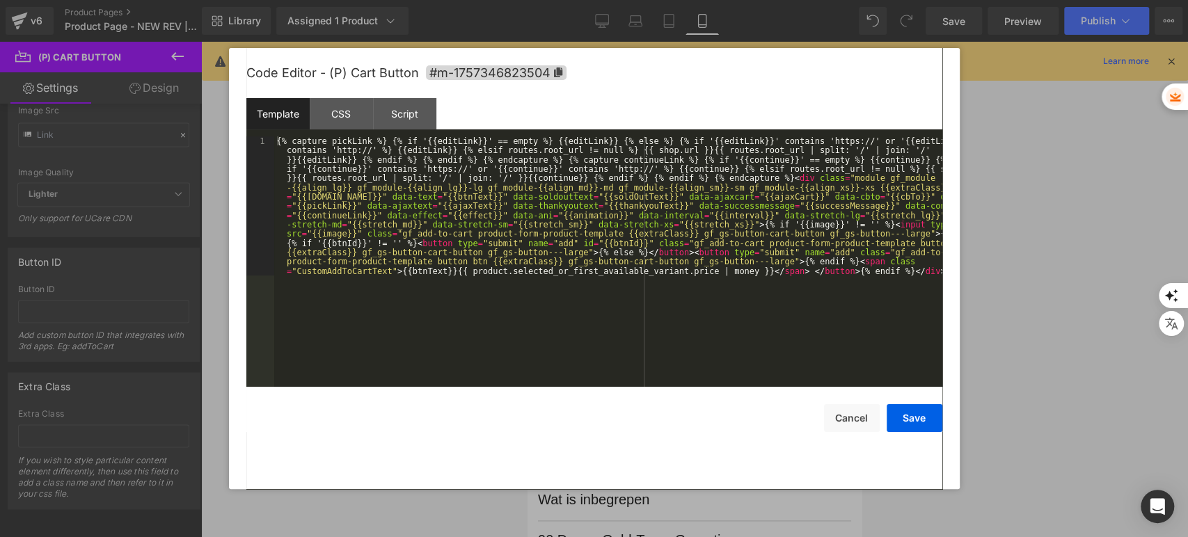
click at [660, 0] on div "(P) Cart Button You are previewing how the will restyle your page. You can not …" at bounding box center [594, 0] width 1188 height 0
click at [315, 86] on div "Code Editor - (P) Cart Button #m-1757346823504" at bounding box center [594, 73] width 696 height 50
click at [327, 105] on div "CSS" at bounding box center [341, 113] width 63 height 31
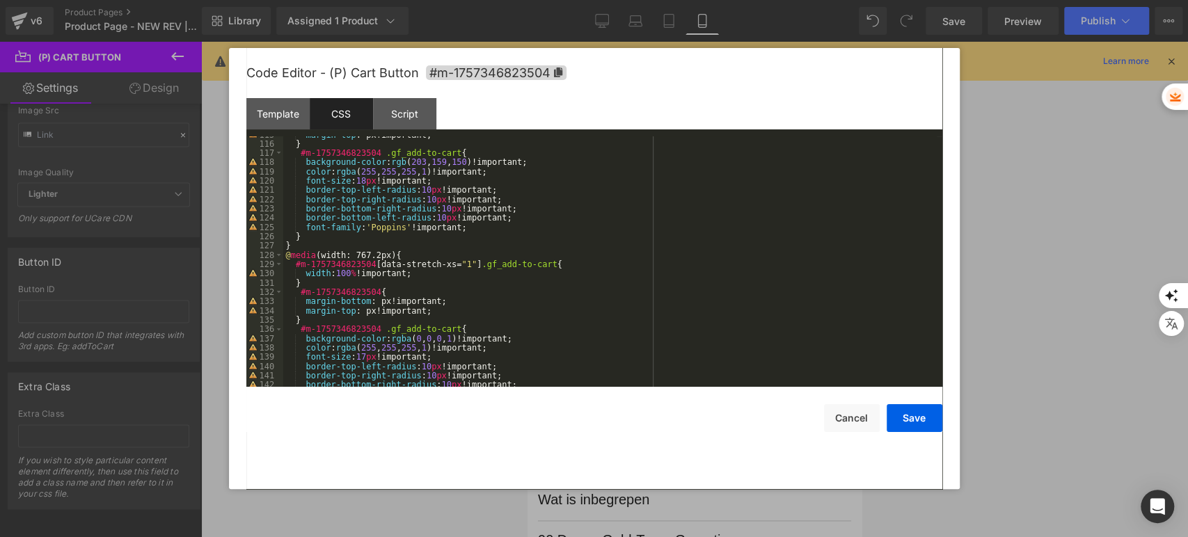
click at [382, 136] on div "margin-top : px!important; } #m-1757346823504 .gf_add-to-cart { background-colo…" at bounding box center [610, 264] width 654 height 269
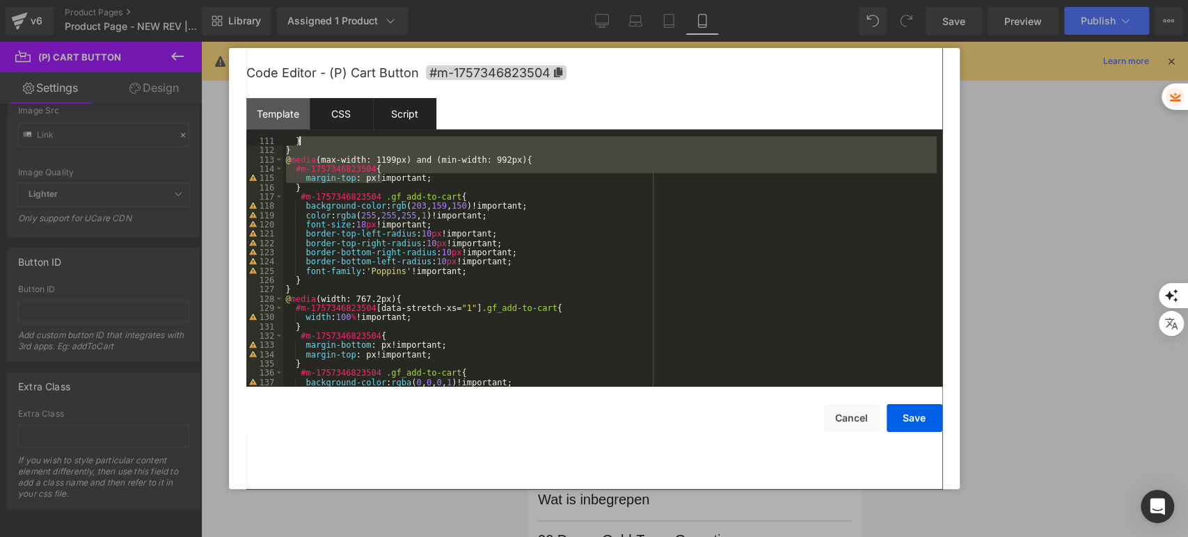
scroll to position [1020, 0]
click at [384, 121] on div "Script" at bounding box center [404, 113] width 63 height 31
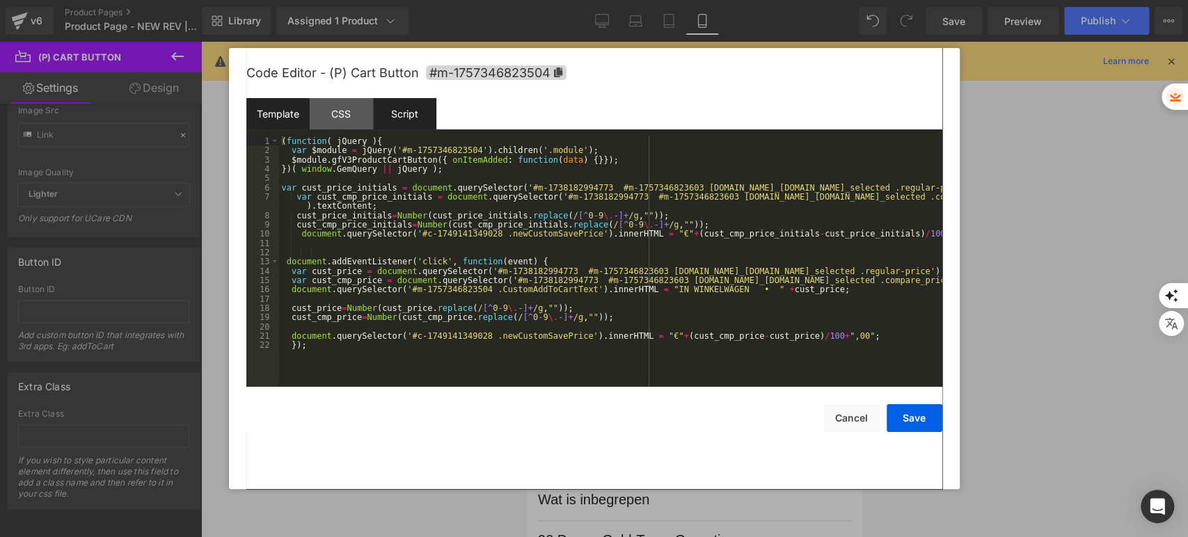
click at [278, 102] on div "Template" at bounding box center [277, 113] width 63 height 31
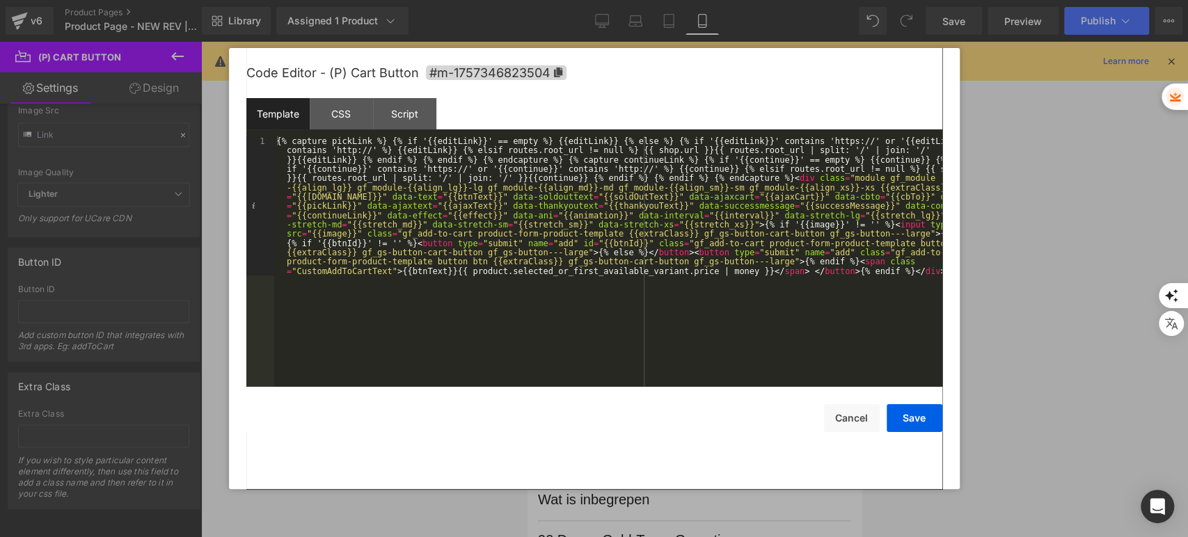
click at [665, 220] on div "{% capture pickLink %} {% if '{{editLink}}' == empty %} {{editLink}} {% else %}…" at bounding box center [608, 400] width 668 height 529
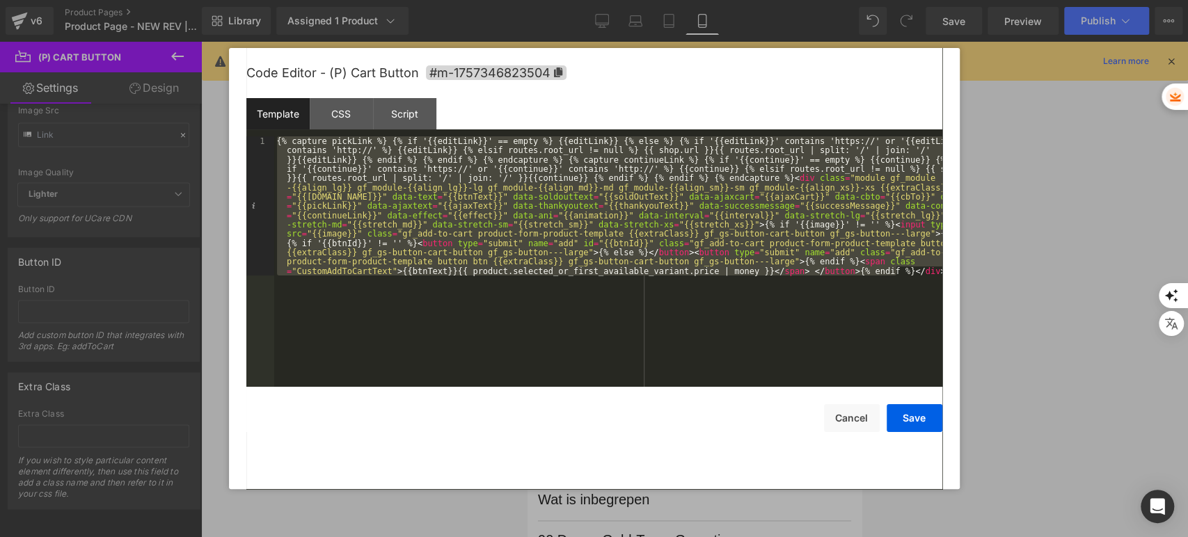
click at [665, 220] on div "{% capture pickLink %} {% if '{{editLink}}' == empty %} {{editLink}} {% else %}…" at bounding box center [608, 261] width 668 height 251
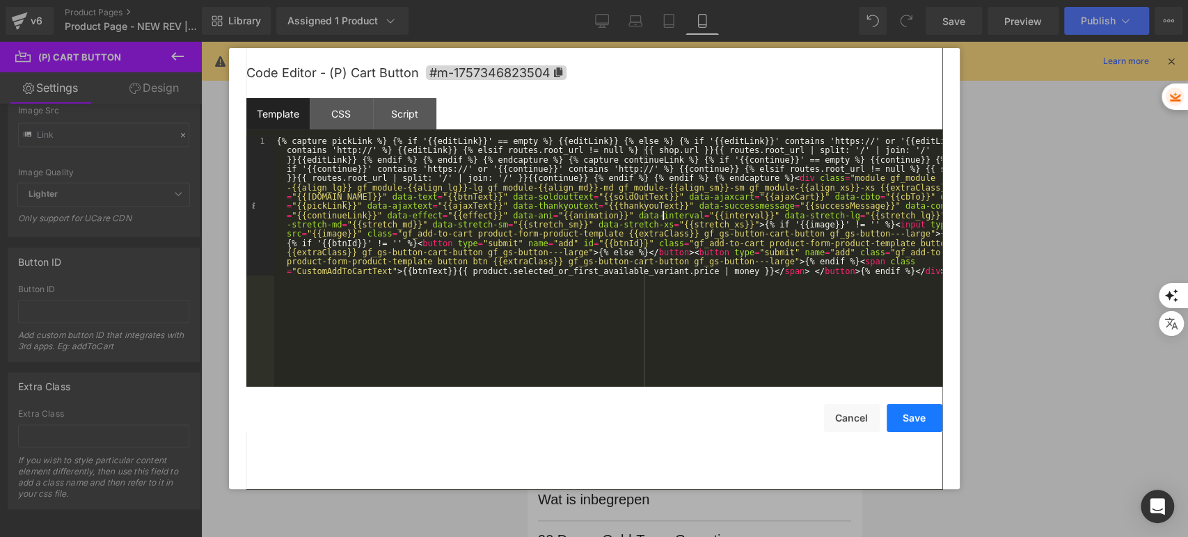
click at [894, 424] on button "Save" at bounding box center [915, 418] width 56 height 28
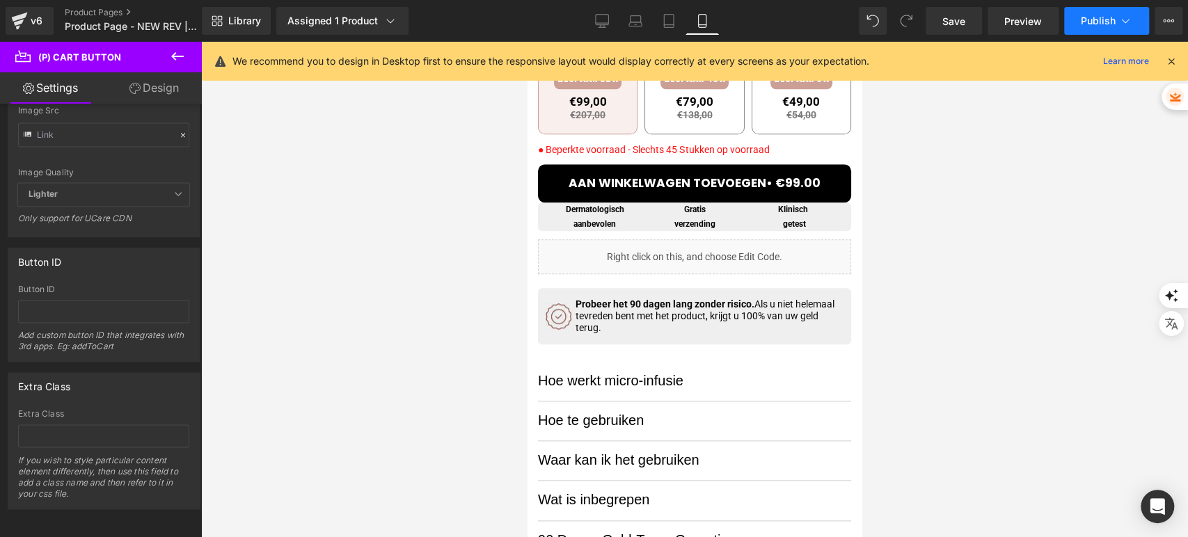
click at [1083, 21] on span "Publish" at bounding box center [1098, 20] width 35 height 11
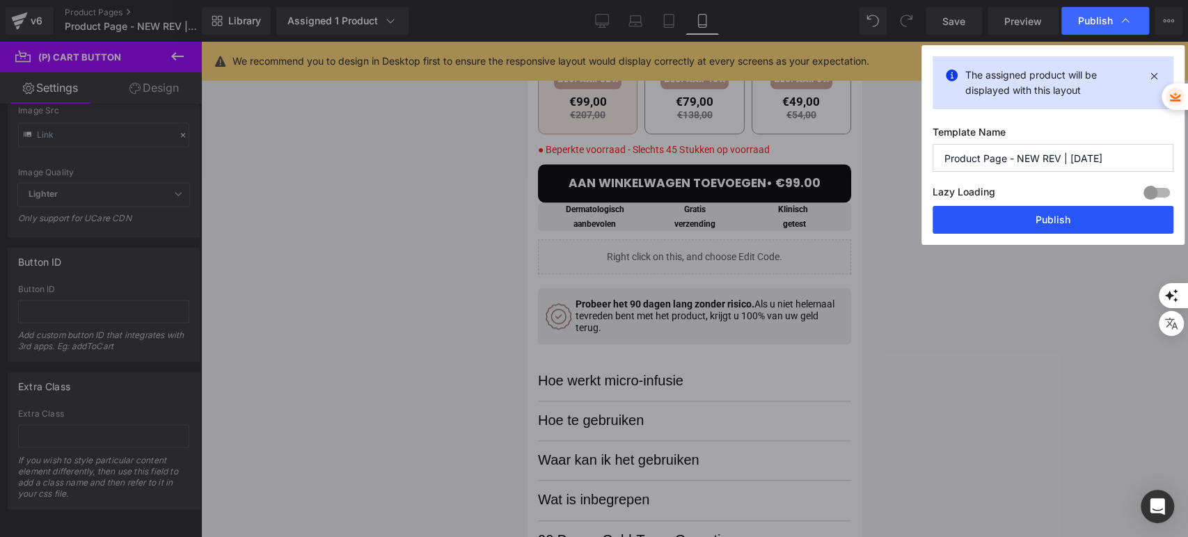
click at [1026, 214] on button "Publish" at bounding box center [1053, 220] width 241 height 28
